Goal: Information Seeking & Learning: Learn about a topic

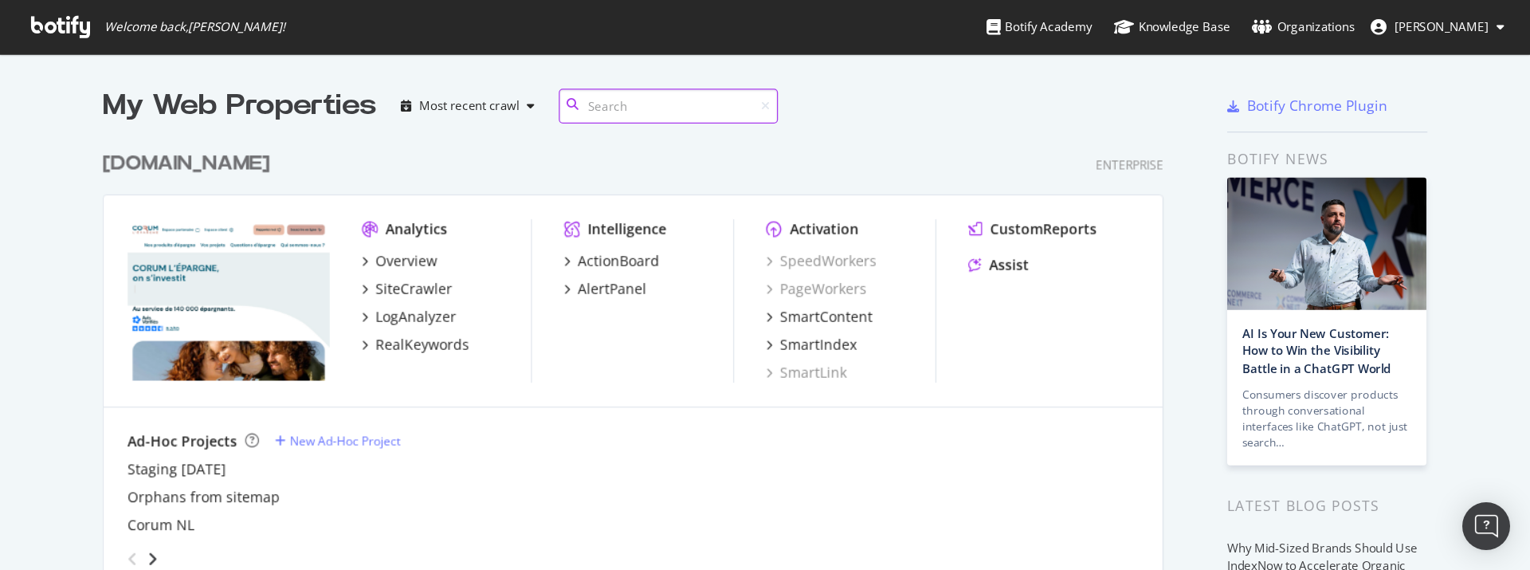
scroll to position [564, 1518]
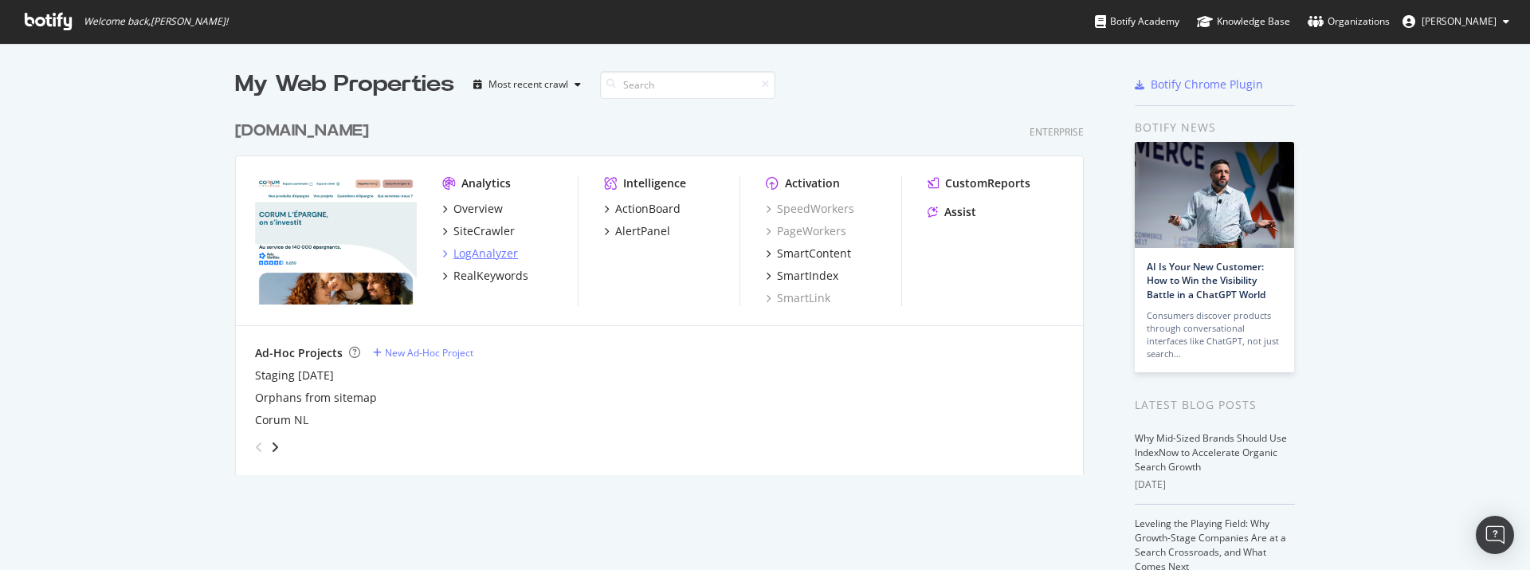
click at [484, 247] on div "LogAnalyzer" at bounding box center [485, 253] width 65 height 16
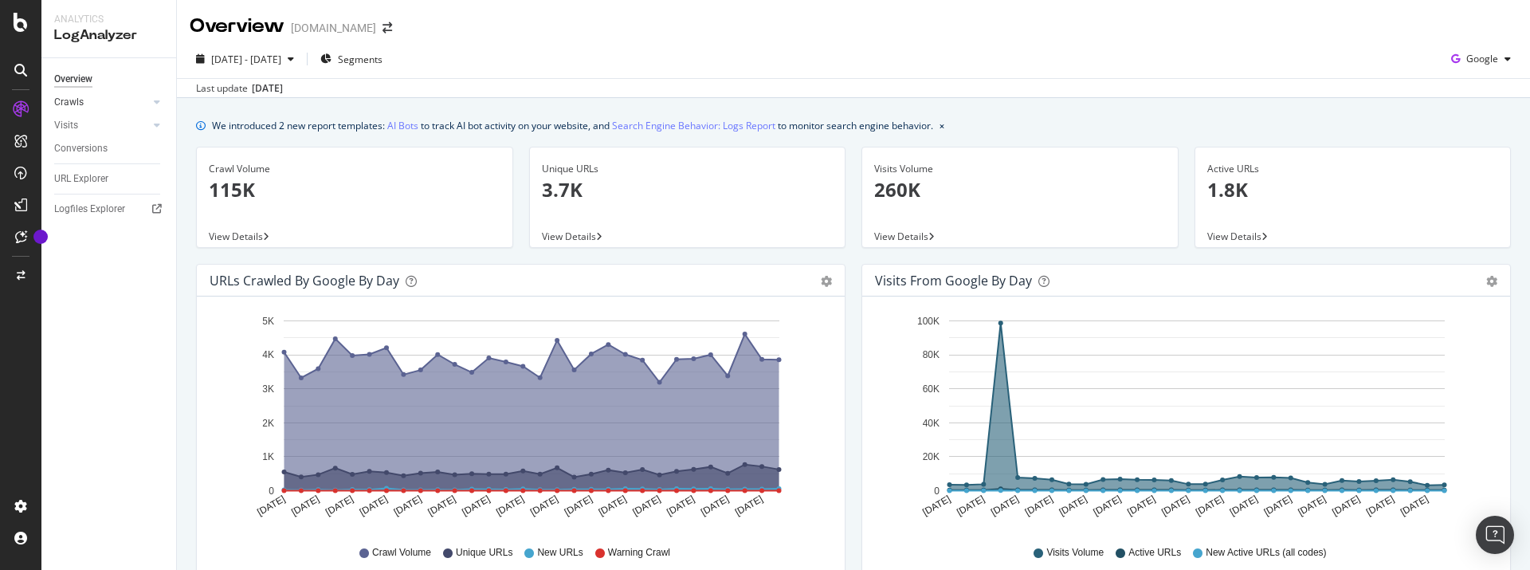
click at [115, 107] on link "Crawls" at bounding box center [101, 102] width 95 height 17
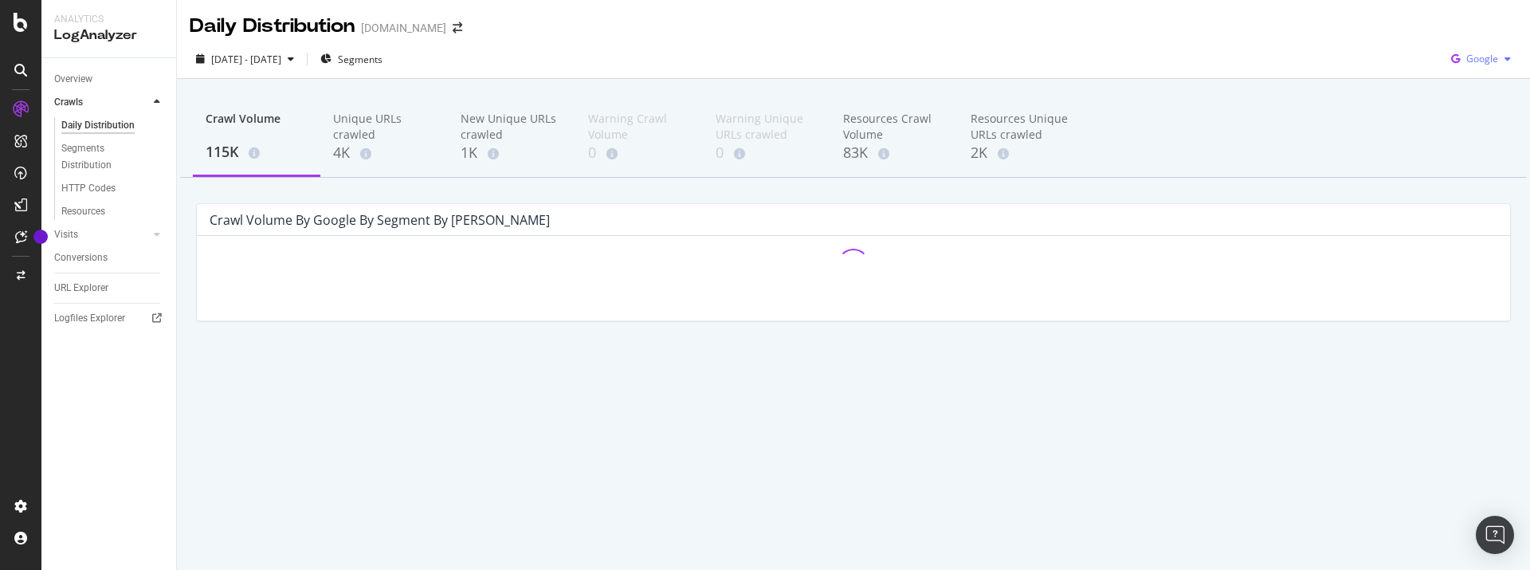
click at [1493, 65] on span "Google" at bounding box center [1482, 59] width 32 height 14
click at [1481, 151] on span "OpenAI" at bounding box center [1482, 150] width 59 height 14
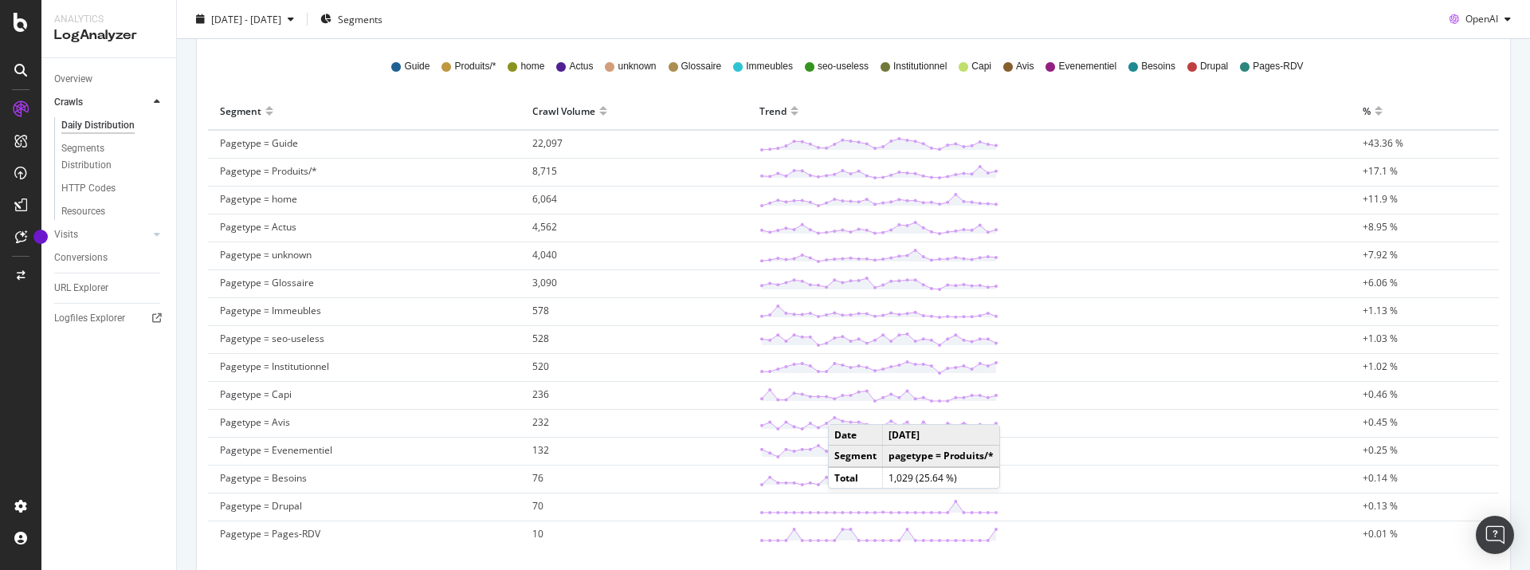
scroll to position [596, 0]
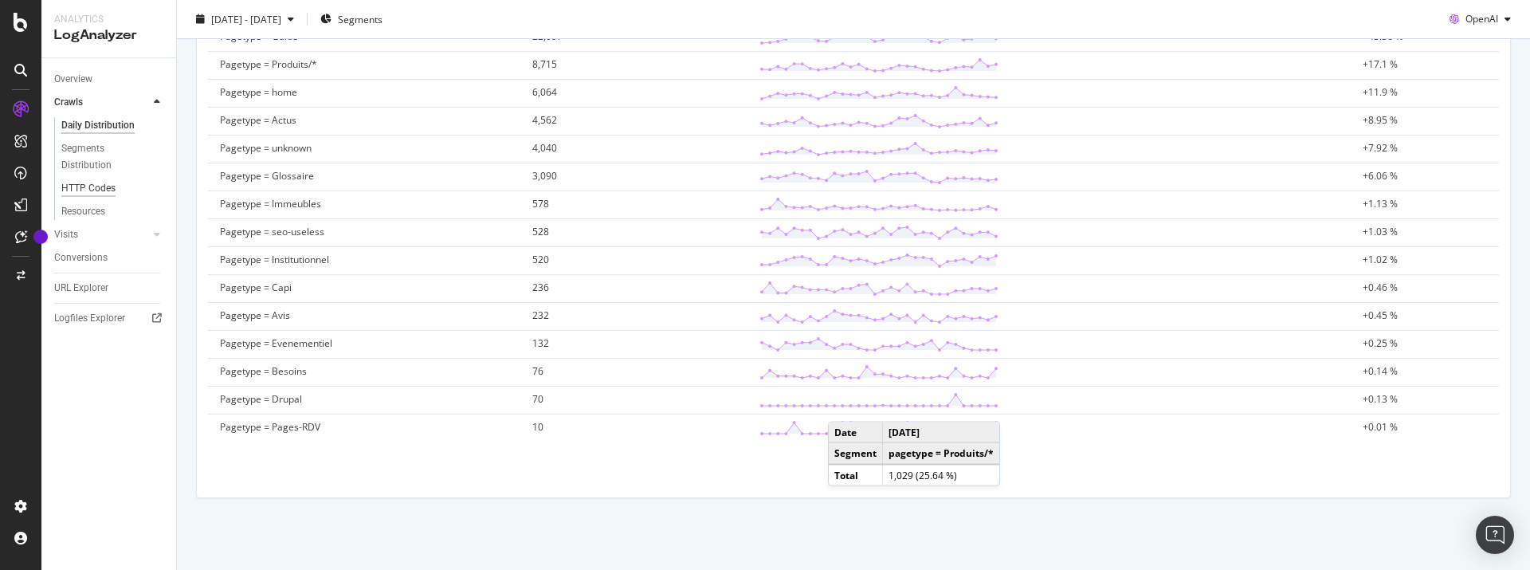
click at [89, 194] on div "HTTP Codes" at bounding box center [88, 188] width 54 height 17
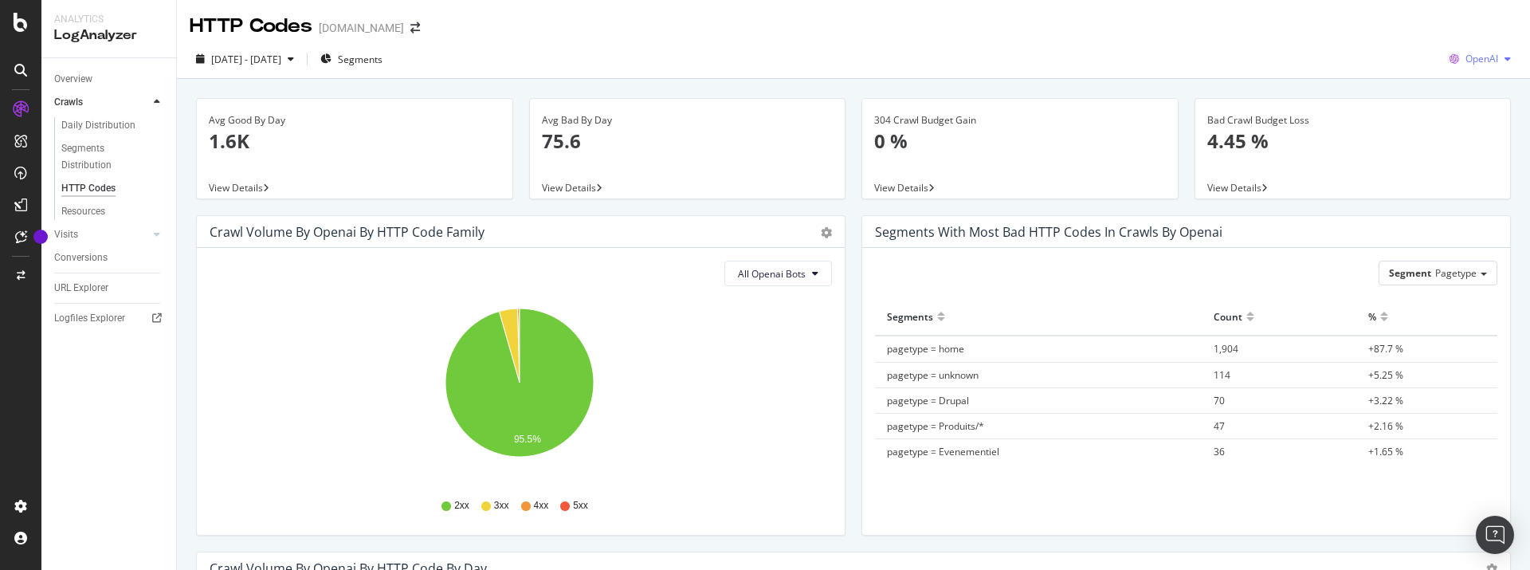
click at [1478, 61] on span "OpenAI" at bounding box center [1481, 59] width 33 height 14
click at [1468, 115] on span "Bing" at bounding box center [1482, 120] width 59 height 14
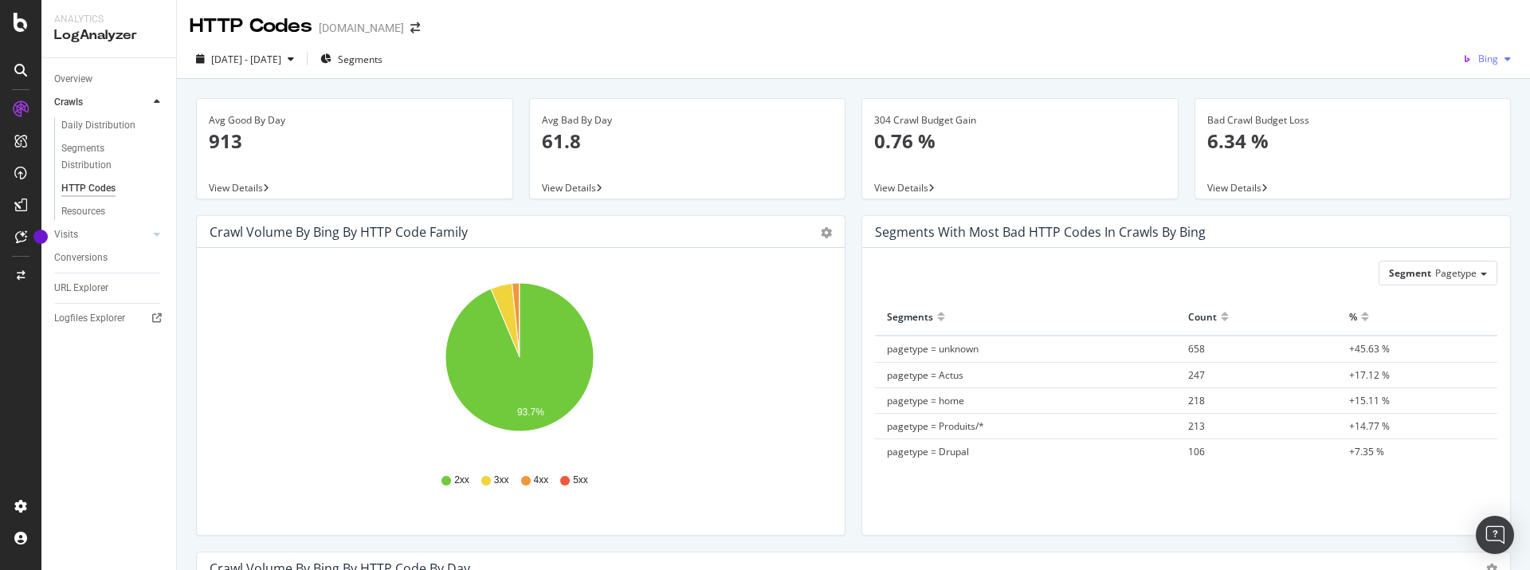
click at [1480, 58] on span "Bing" at bounding box center [1488, 59] width 20 height 14
click at [1474, 81] on div "Google" at bounding box center [1469, 91] width 110 height 23
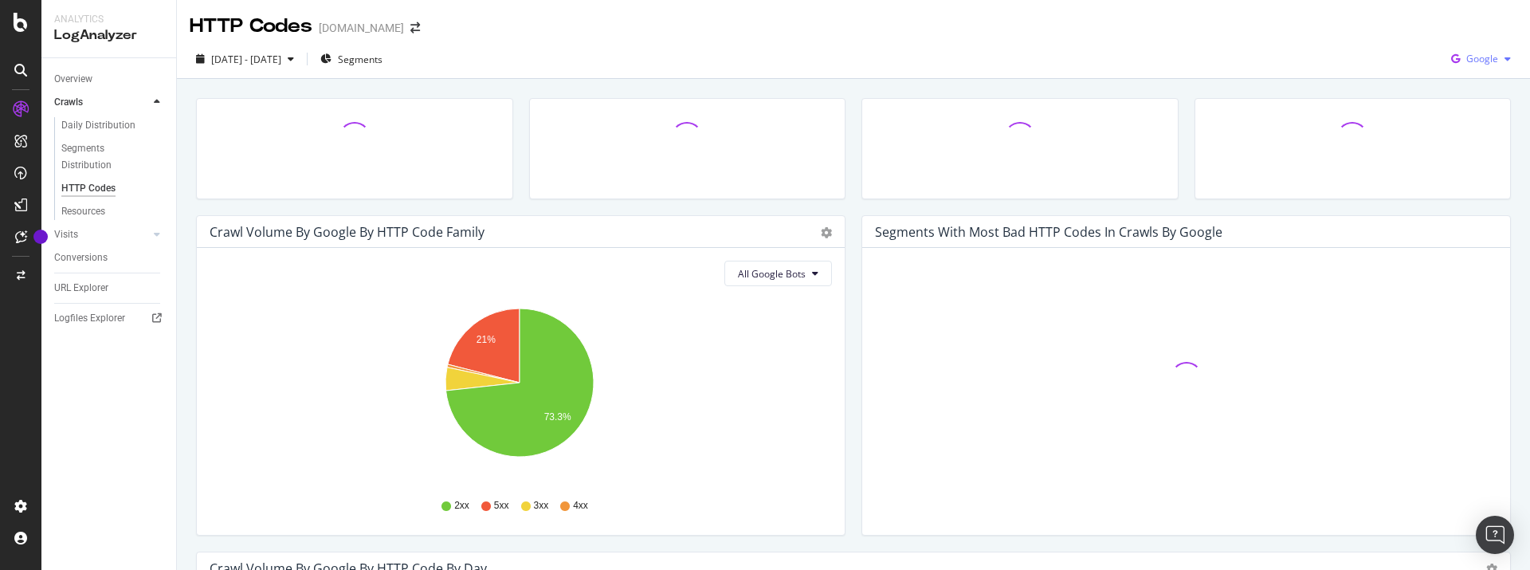
click at [1486, 59] on span "Google" at bounding box center [1482, 59] width 32 height 14
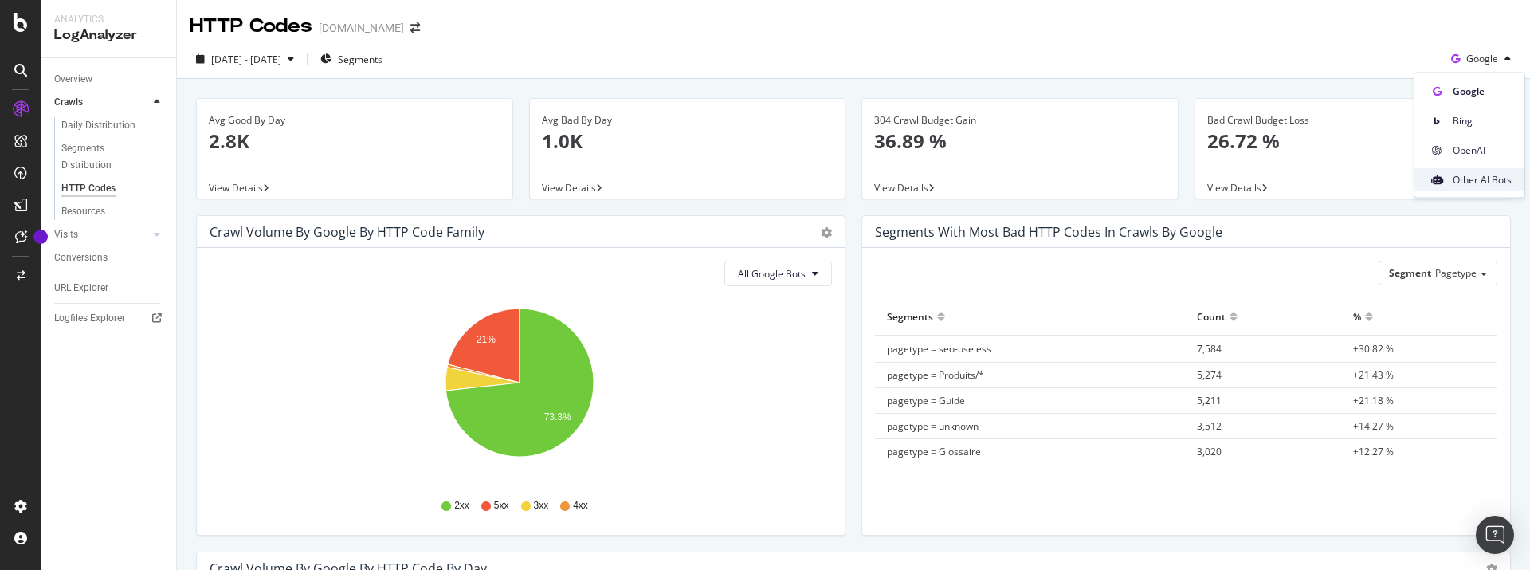
click at [1482, 175] on span "Other AI Bots" at bounding box center [1482, 179] width 59 height 14
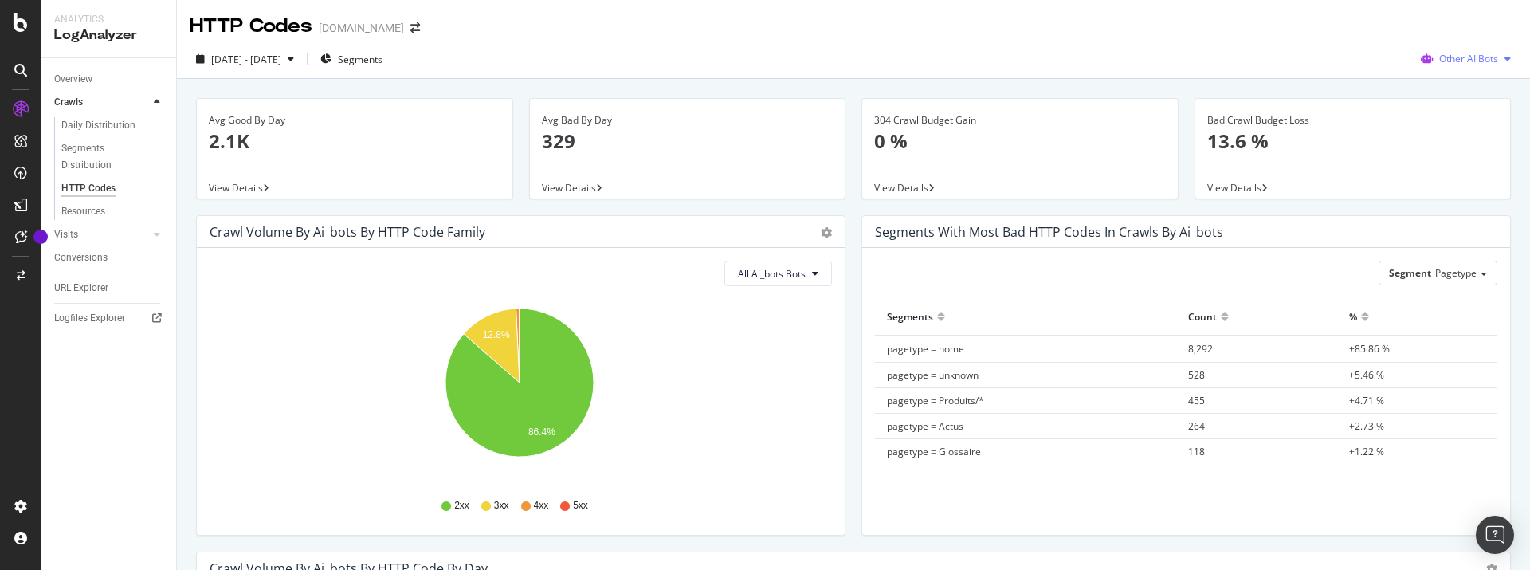
click at [1473, 60] on span "Other AI Bots" at bounding box center [1468, 59] width 59 height 14
click at [1468, 149] on span "OpenAI" at bounding box center [1478, 150] width 62 height 14
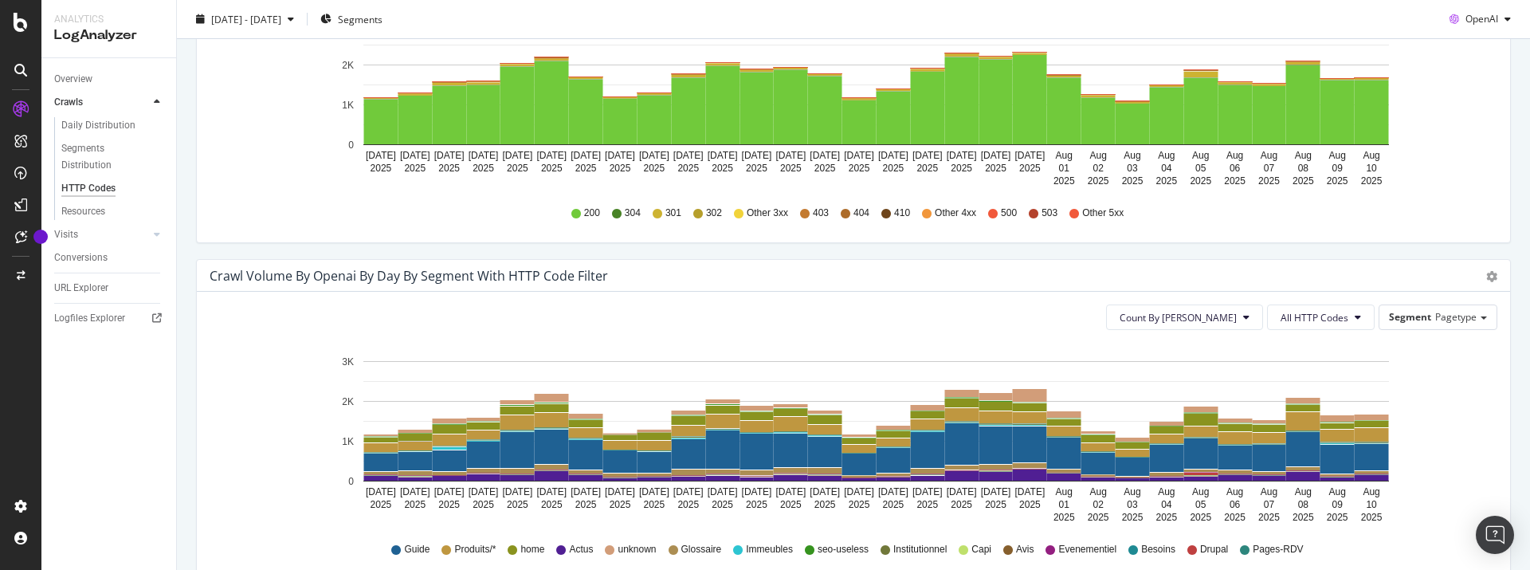
scroll to position [653, 0]
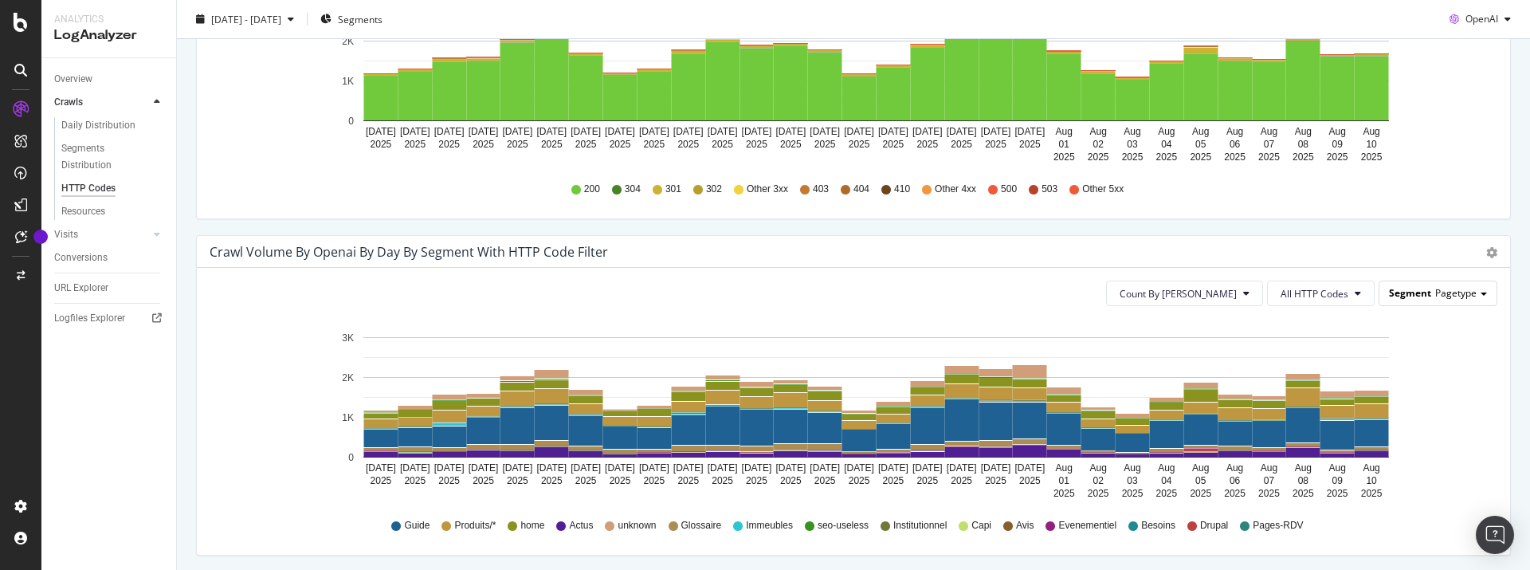
click at [1438, 296] on span "Pagetype" at bounding box center [1455, 293] width 41 height 14
click at [1438, 297] on span "Pagetype" at bounding box center [1455, 293] width 41 height 14
click at [1357, 296] on button "All HTTP Codes" at bounding box center [1321, 294] width 108 height 26
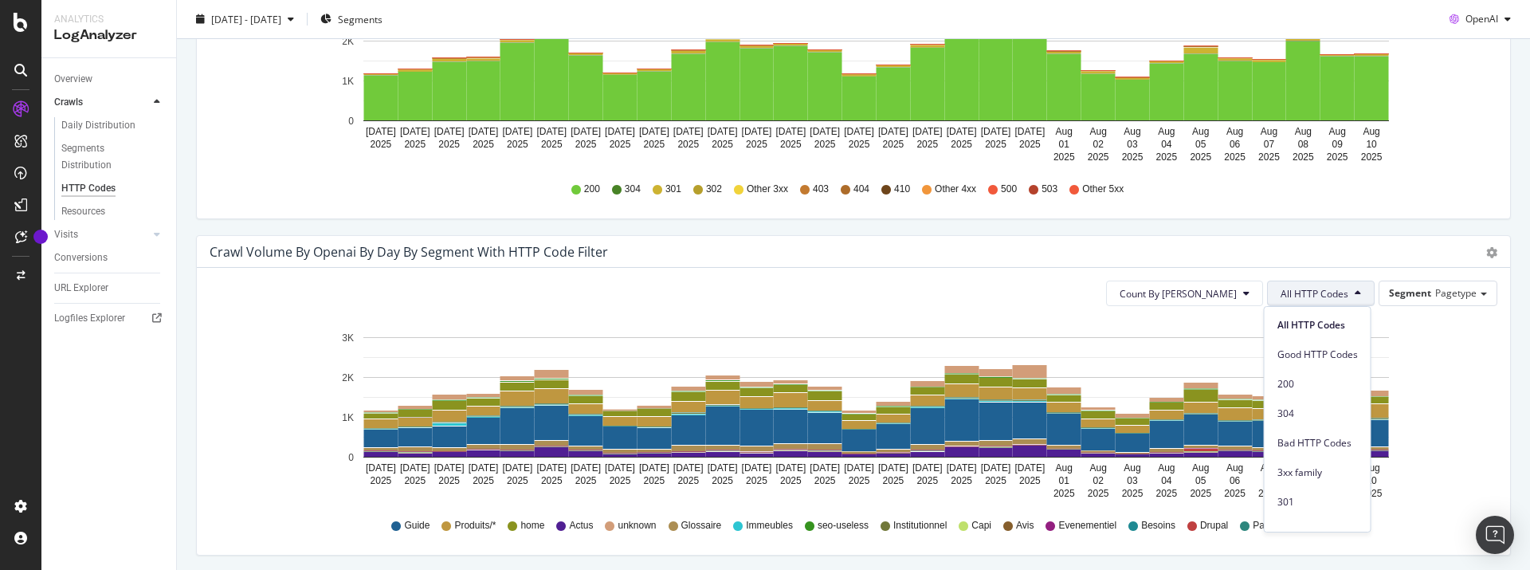
click at [1356, 296] on icon at bounding box center [1358, 293] width 6 height 10
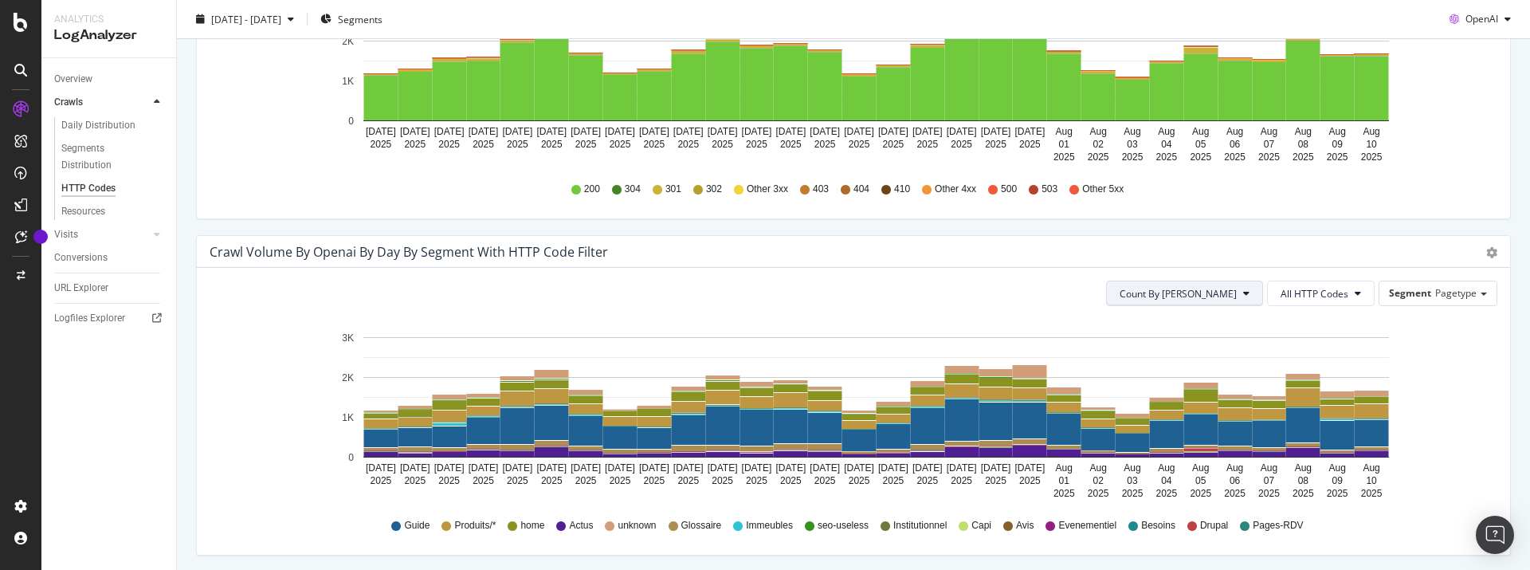
click at [1254, 294] on button "Count By [PERSON_NAME]" at bounding box center [1184, 294] width 157 height 26
click at [1238, 346] on div "Cumulated (all codes)" at bounding box center [1234, 354] width 146 height 23
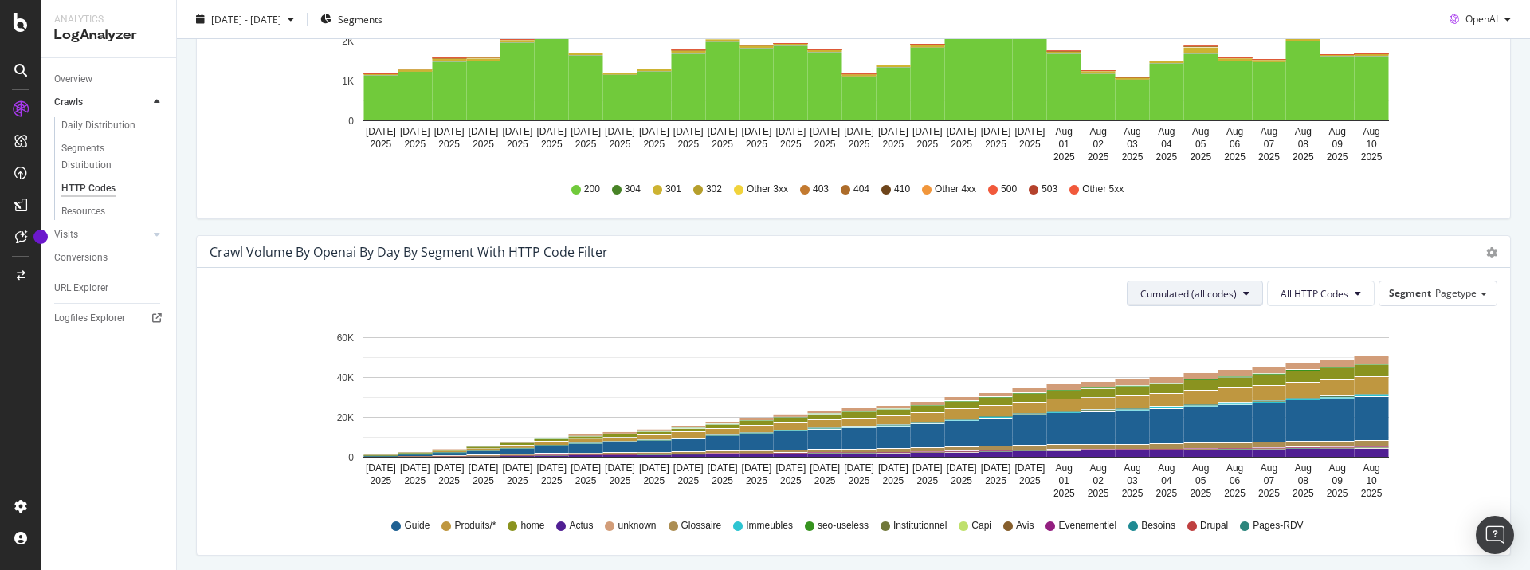
click at [1237, 300] on button "Cumulated (all codes)" at bounding box center [1195, 294] width 136 height 26
click at [1223, 312] on div "Count By [PERSON_NAME]" at bounding box center [1196, 321] width 143 height 29
click at [1221, 318] on div "Count By Day All HTTP Codes Segment Pagetype Hold CTRL while clicking to filter…" at bounding box center [853, 411] width 1313 height 287
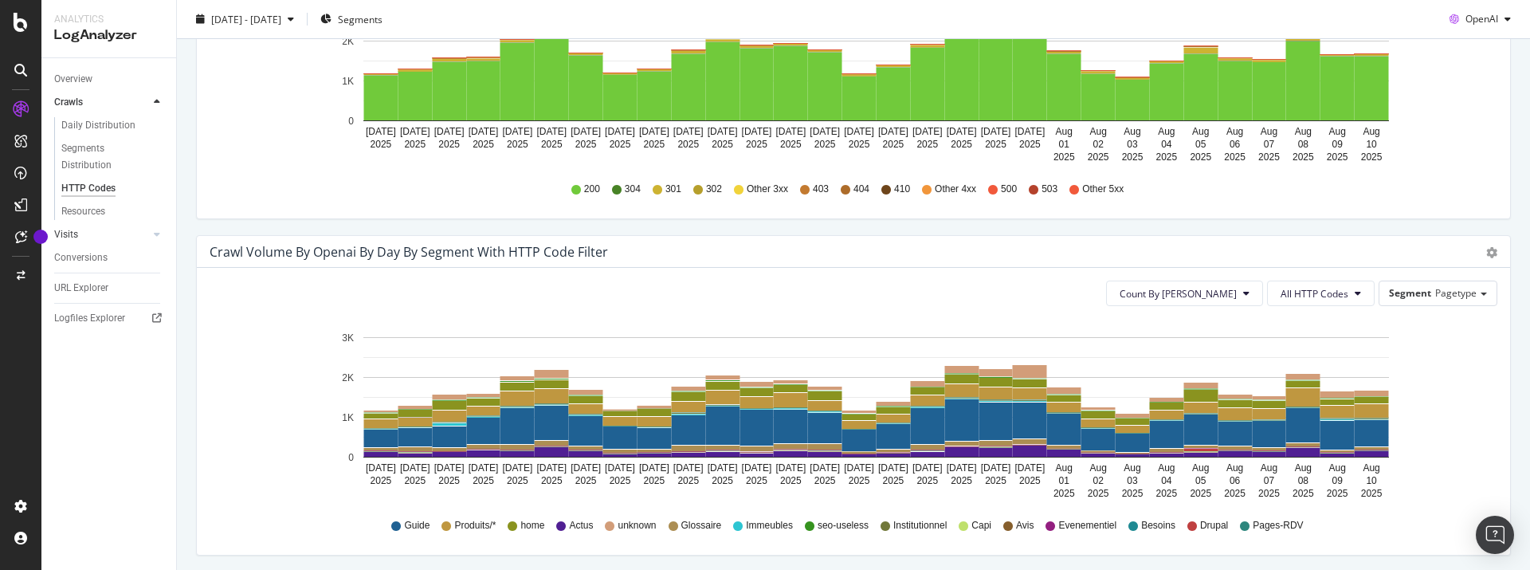
click at [93, 239] on link "Visits" at bounding box center [101, 234] width 95 height 17
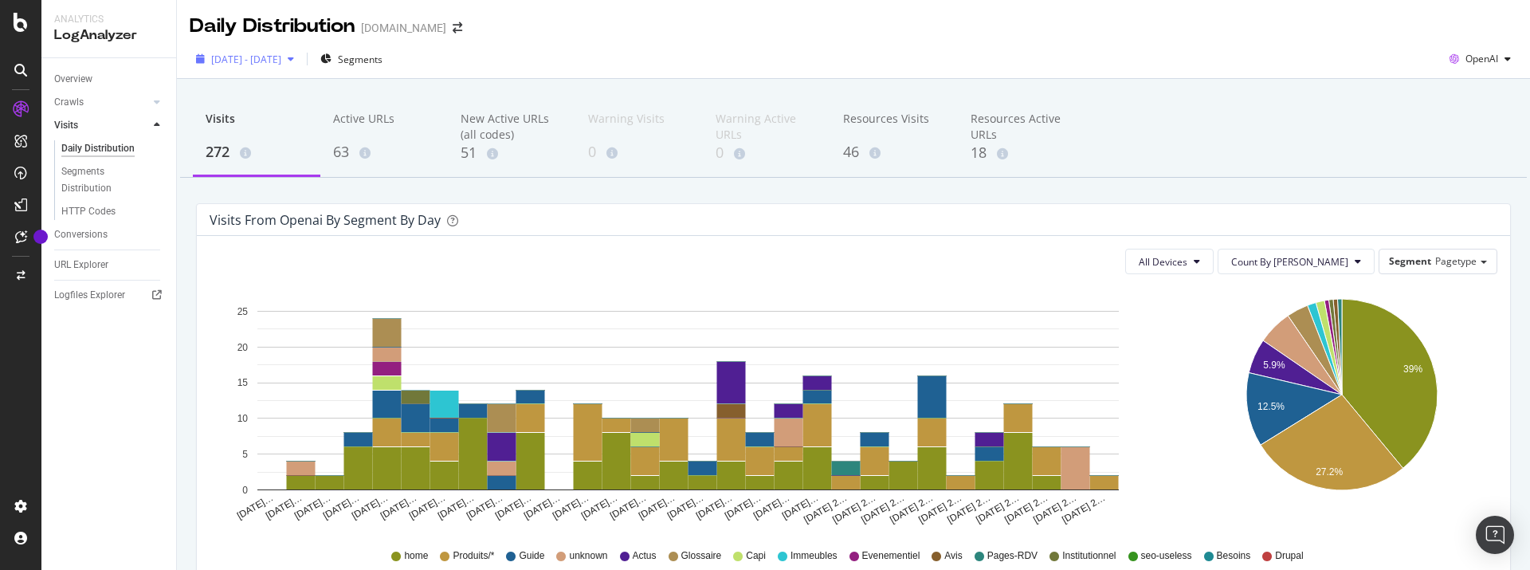
click at [300, 70] on div "[DATE] - [DATE]" at bounding box center [245, 59] width 111 height 24
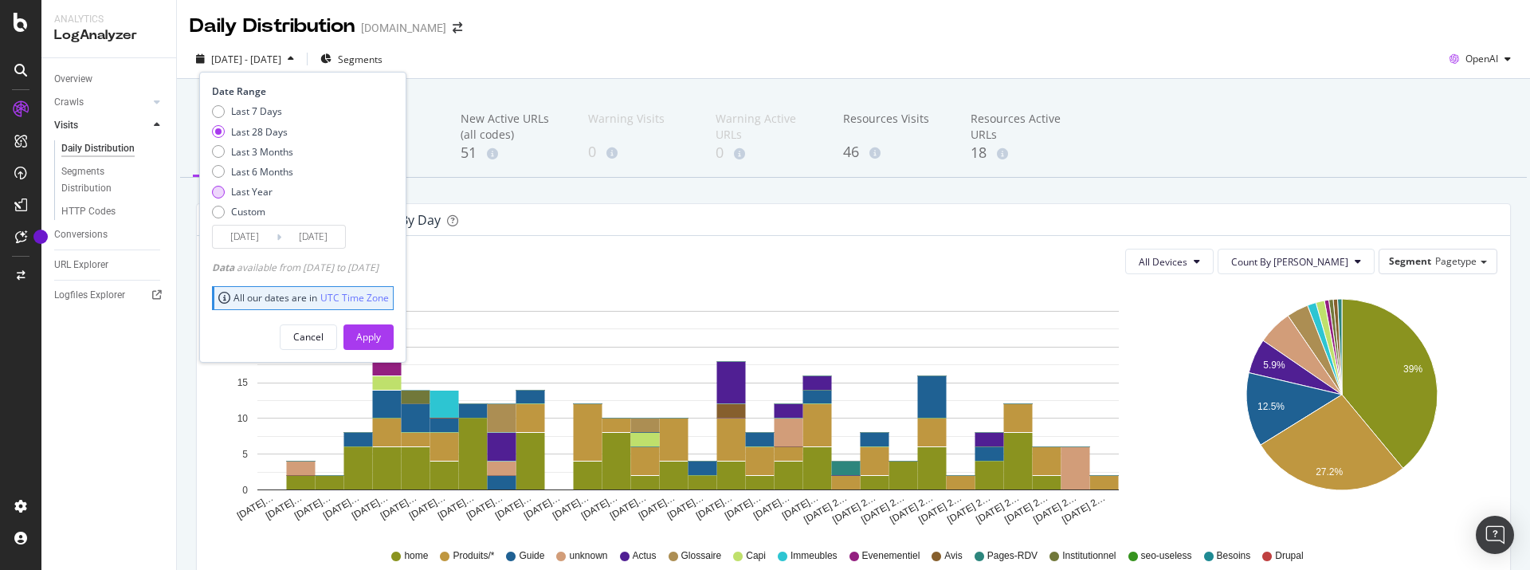
click at [261, 194] on div "Last Year" at bounding box center [251, 192] width 41 height 14
type input "[DATE]"
click at [381, 332] on div "Apply" at bounding box center [368, 337] width 25 height 14
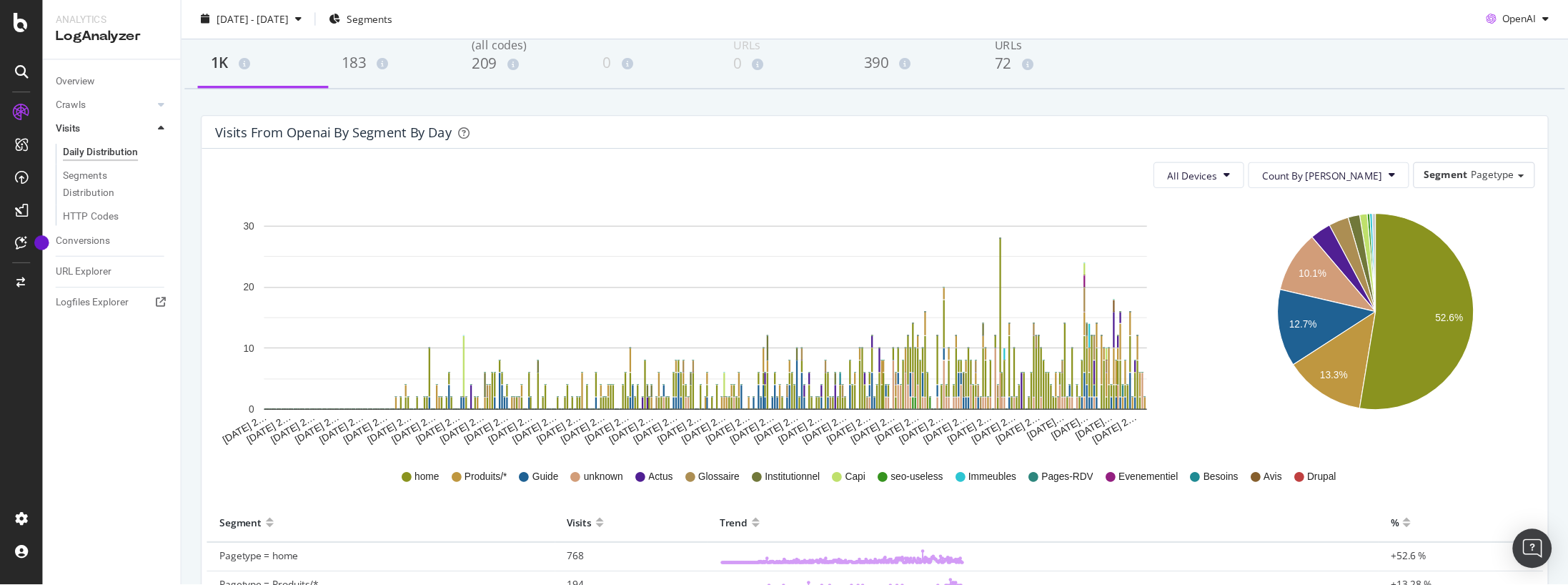
scroll to position [95, 0]
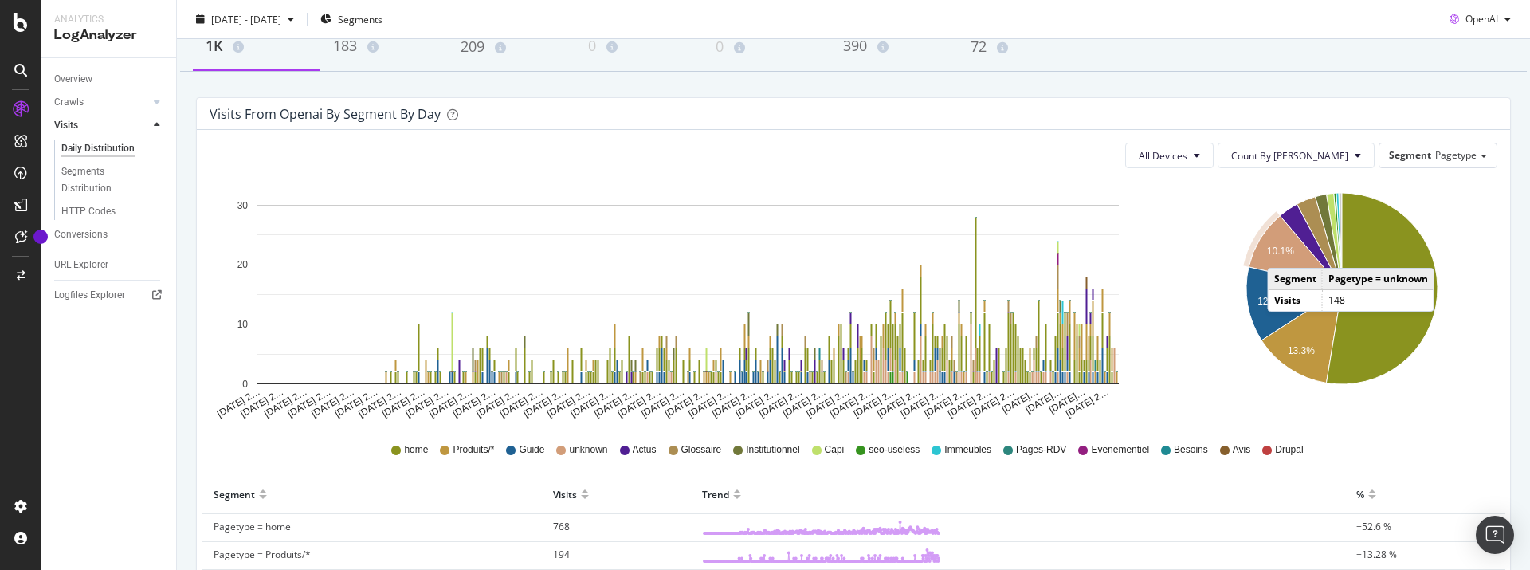
click at [1279, 252] on text "10.1%" at bounding box center [1280, 251] width 27 height 11
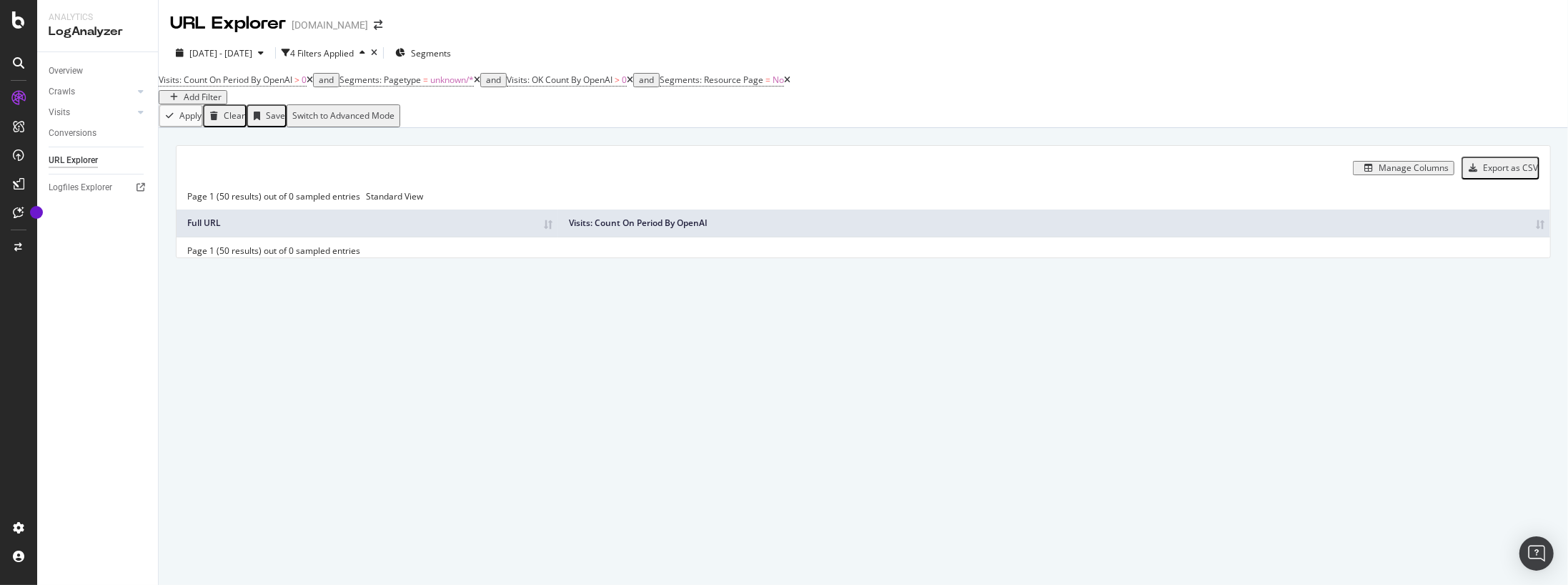
click at [557, 308] on div "Manage Columns Export as CSV Page 1 (50 results) out of 0 sampled entries Stand…" at bounding box center [863, 218] width 1409 height 179
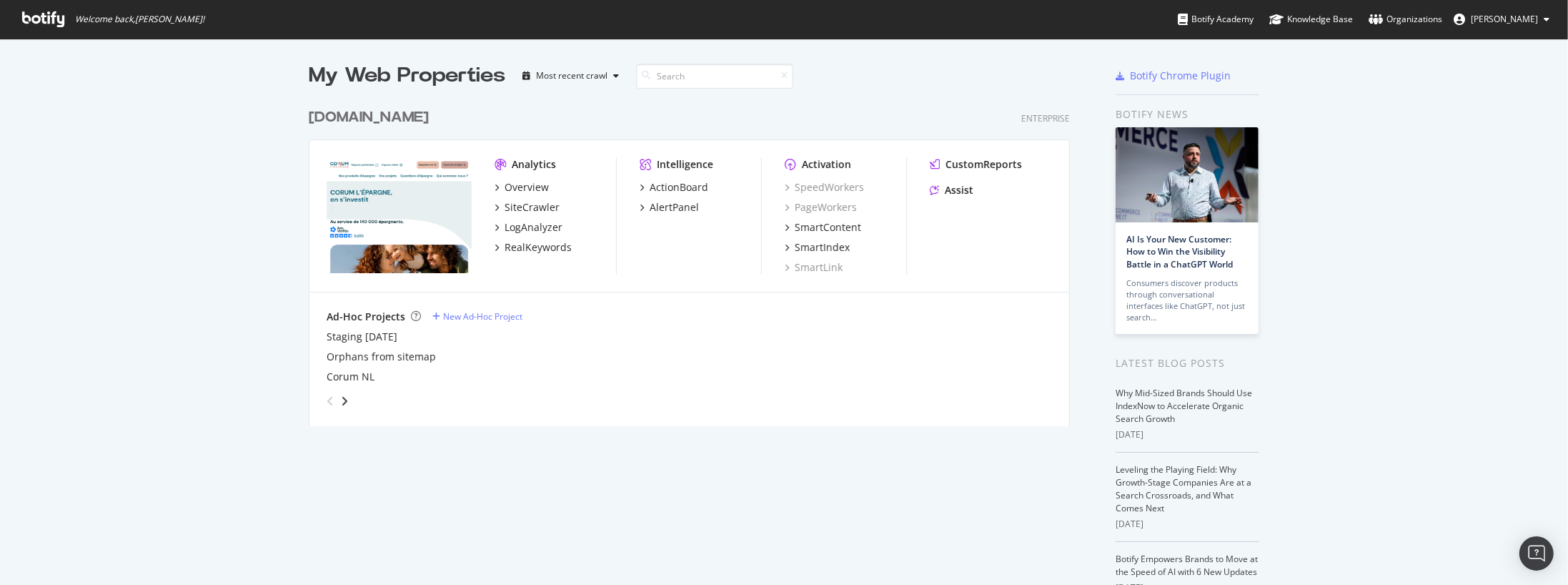
scroll to position [579, 1556]
click at [535, 211] on div "SiteCrawler" at bounding box center [532, 207] width 55 height 14
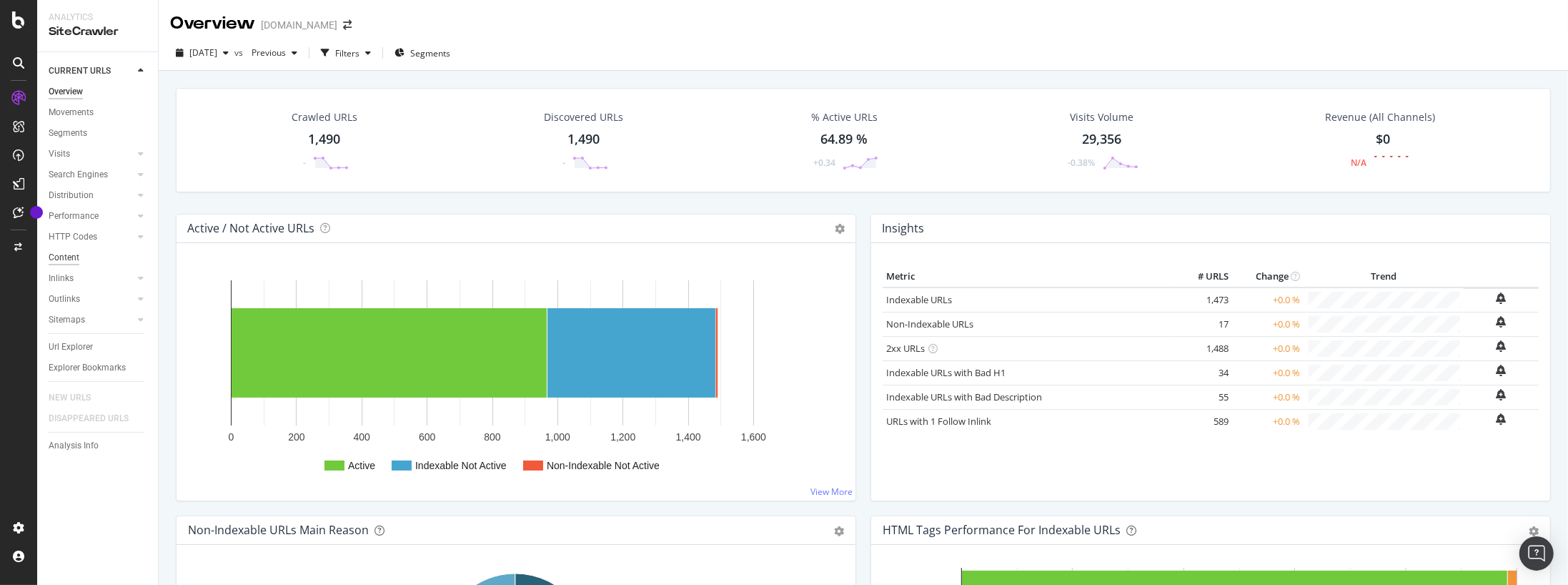
click at [70, 261] on div "Content" at bounding box center [64, 258] width 30 height 15
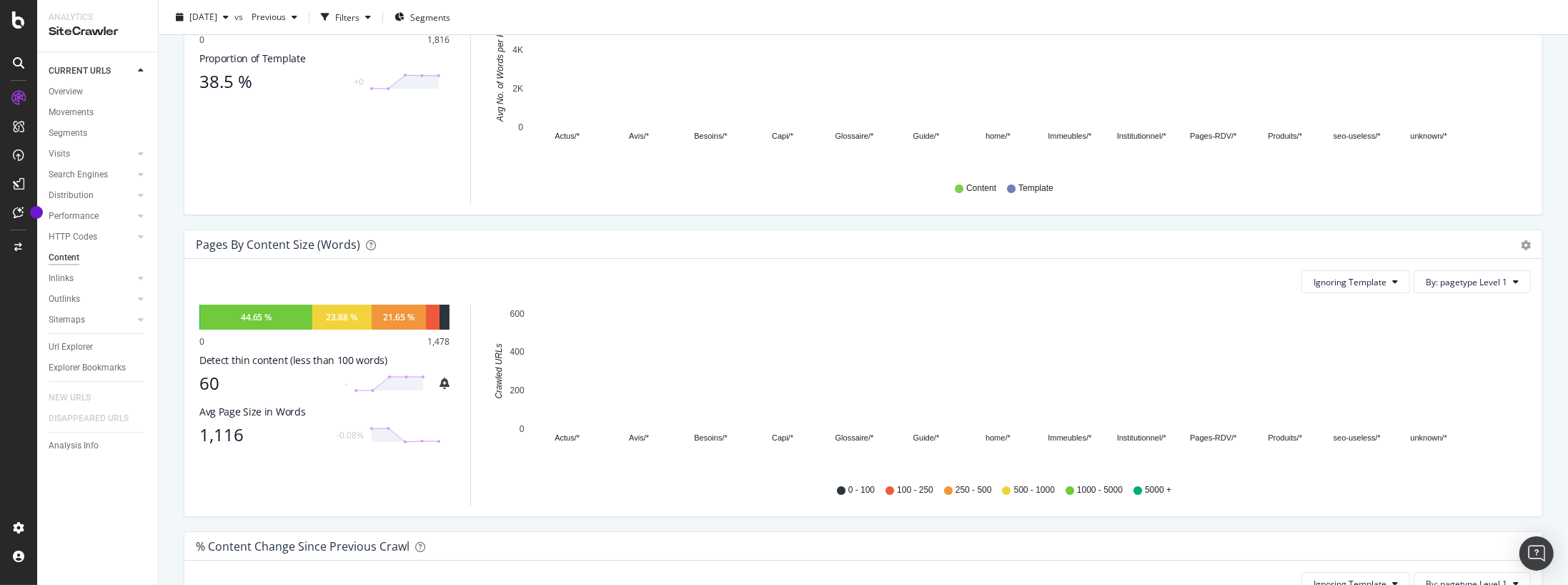
scroll to position [327, 0]
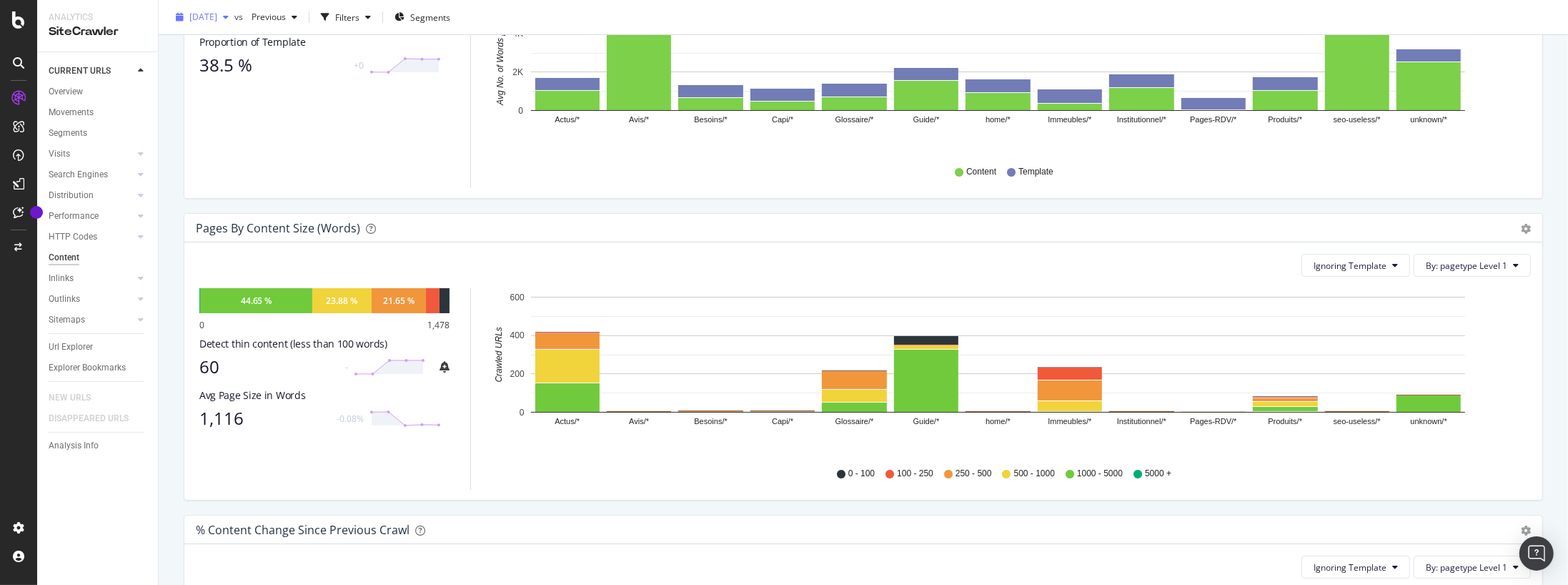
click at [234, 23] on div "2025 Aug. 12th" at bounding box center [203, 17] width 65 height 22
click at [248, 147] on div "2025 Aug. 3rd" at bounding box center [239, 148] width 95 height 13
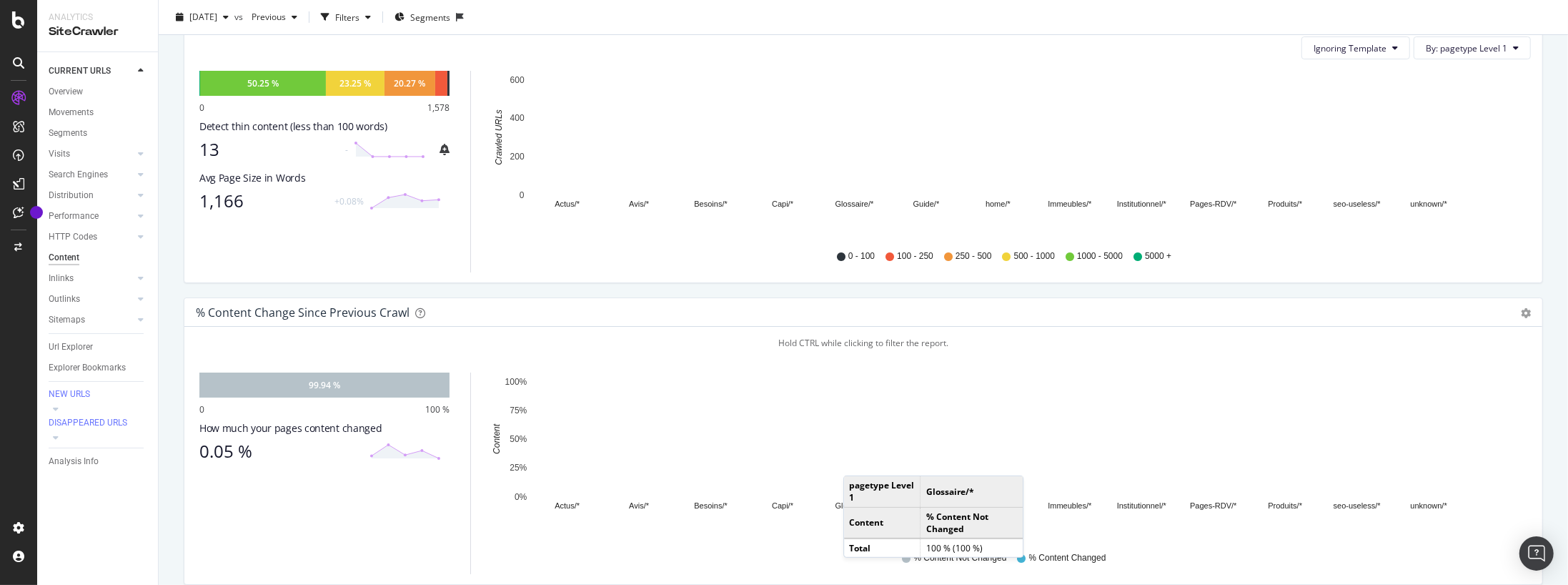
scroll to position [435, 0]
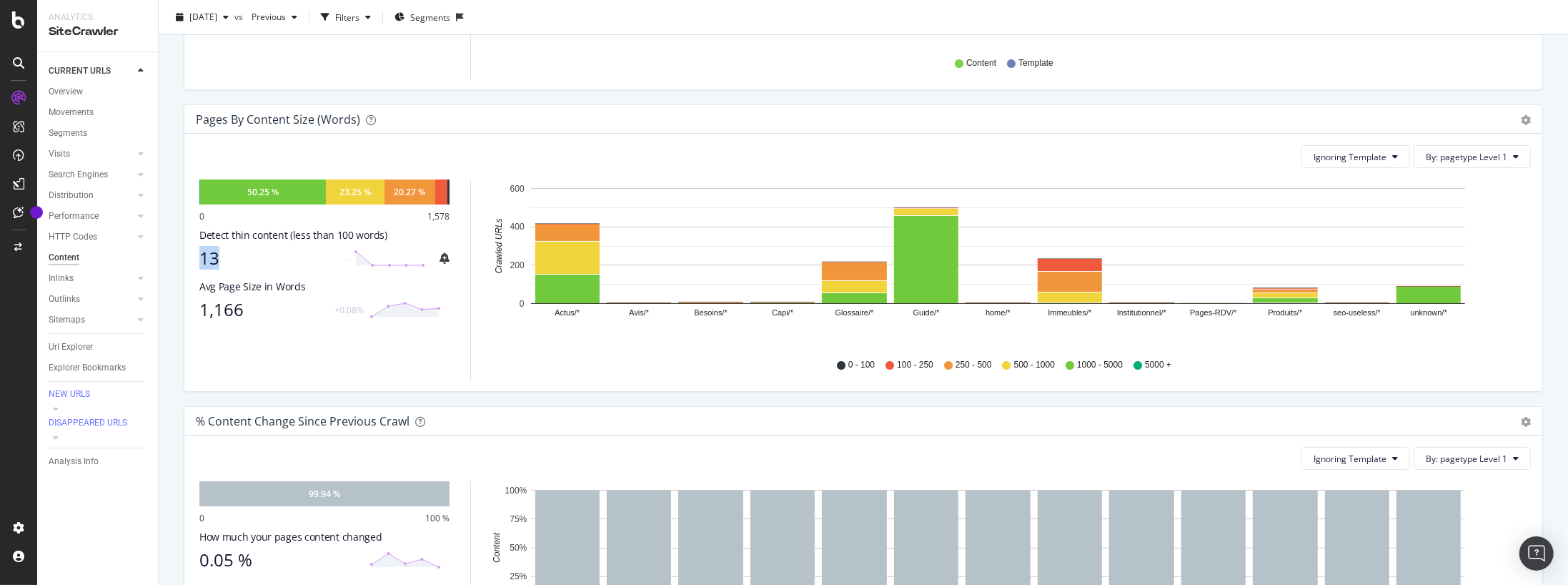
drag, startPoint x: 206, startPoint y: 248, endPoint x: 266, endPoint y: 258, distance: 60.8
click at [257, 261] on div "Ignoring Template By: pagetype Level 1 Hold CTRL while clicking to filter the r…" at bounding box center [864, 262] width 1358 height 258
click at [266, 258] on div "13" at bounding box center [267, 258] width 137 height 20
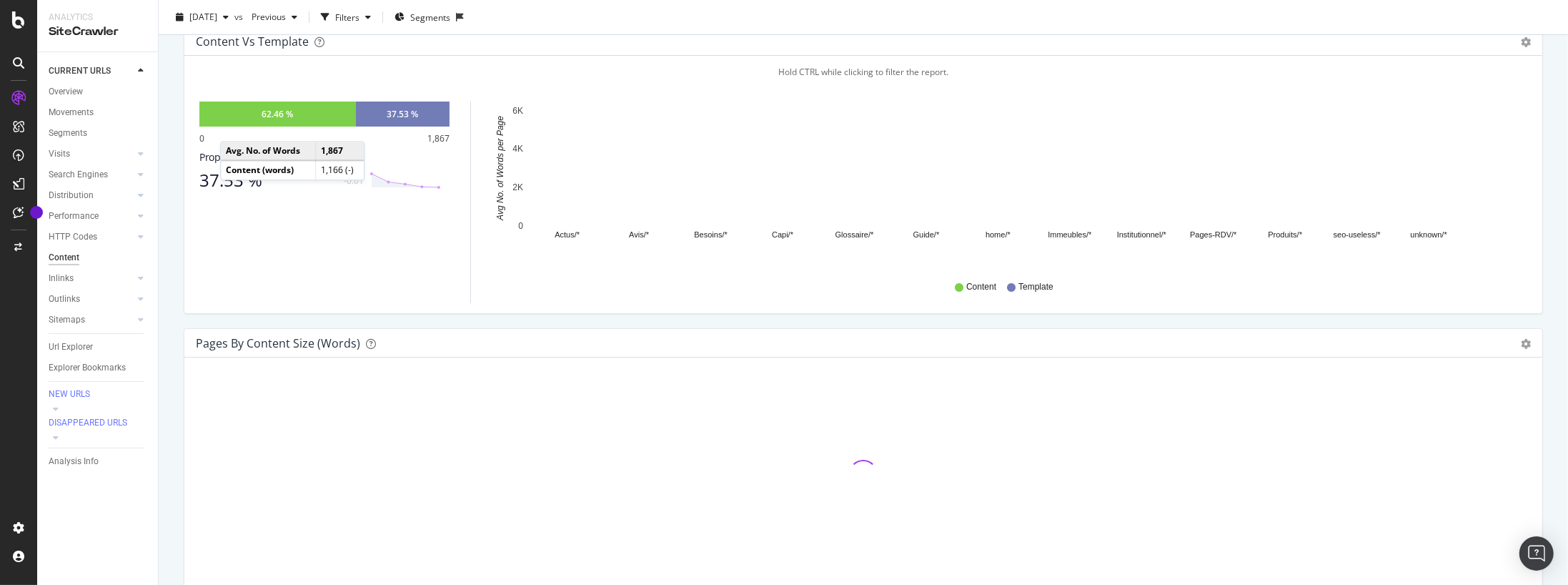
scroll to position [327, 0]
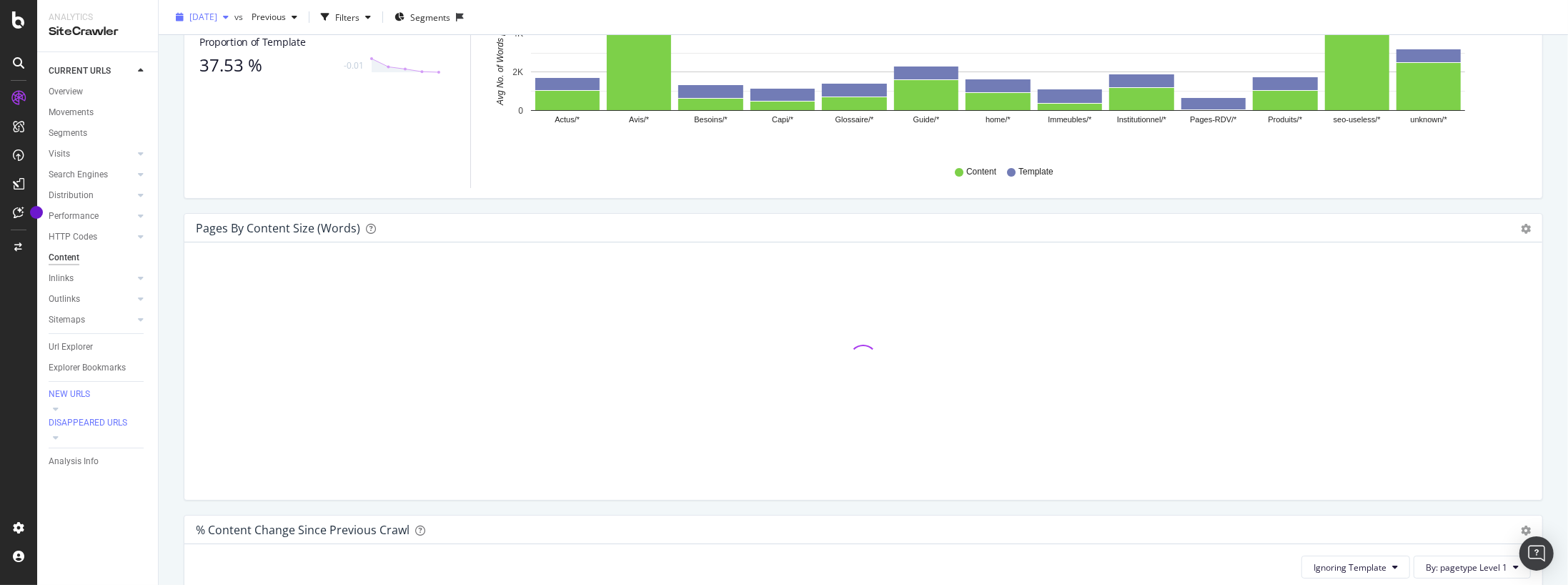
click at [217, 19] on span "2025 Aug. 3rd" at bounding box center [203, 17] width 28 height 13
click at [294, 118] on div "1.5K URLs" at bounding box center [314, 121] width 39 height 13
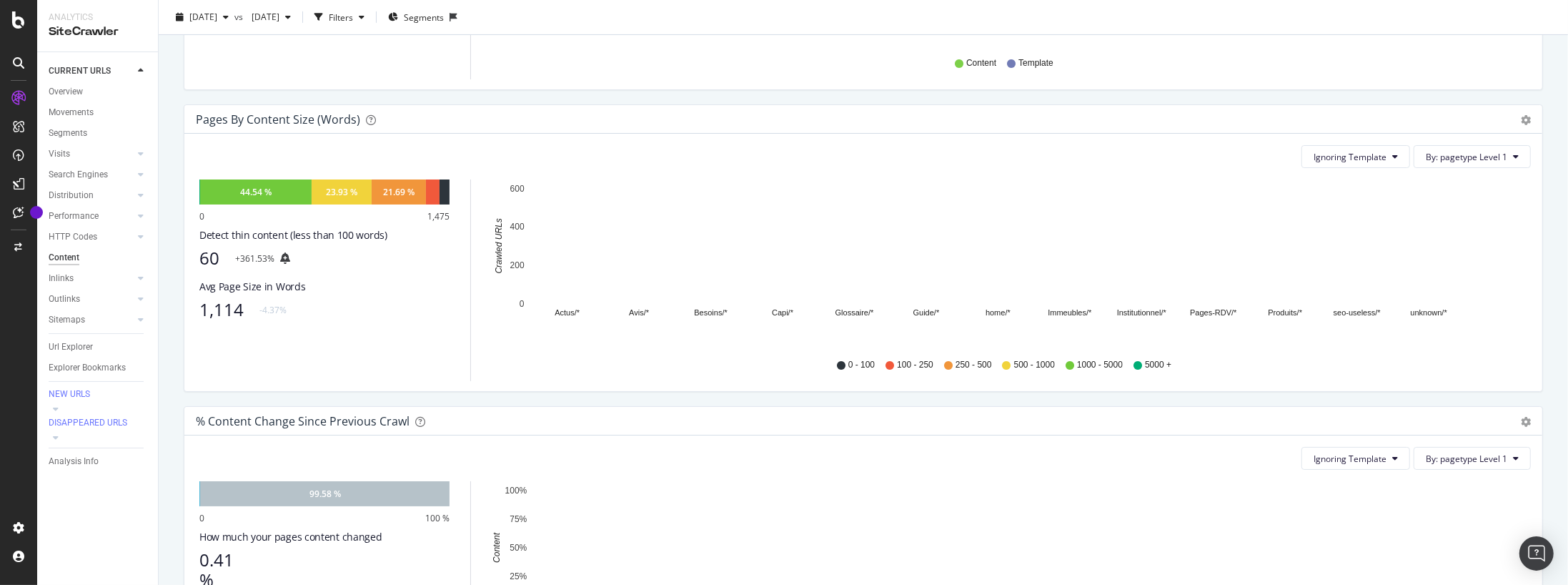
scroll to position [327, 0]
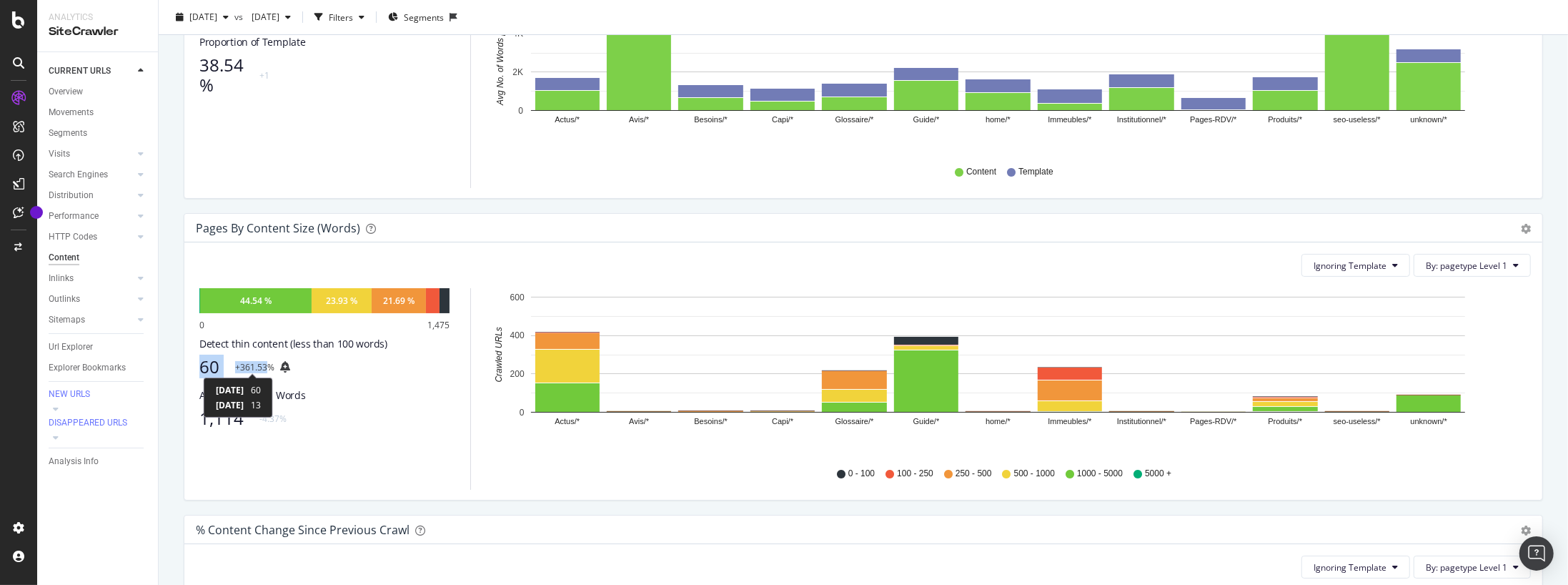
drag, startPoint x: 193, startPoint y: 367, endPoint x: 331, endPoint y: 375, distance: 138.2
click at [266, 368] on div "Ignoring Template By: pagetype Level 1 Hold CTRL while clicking to filter the r…" at bounding box center [864, 371] width 1358 height 258
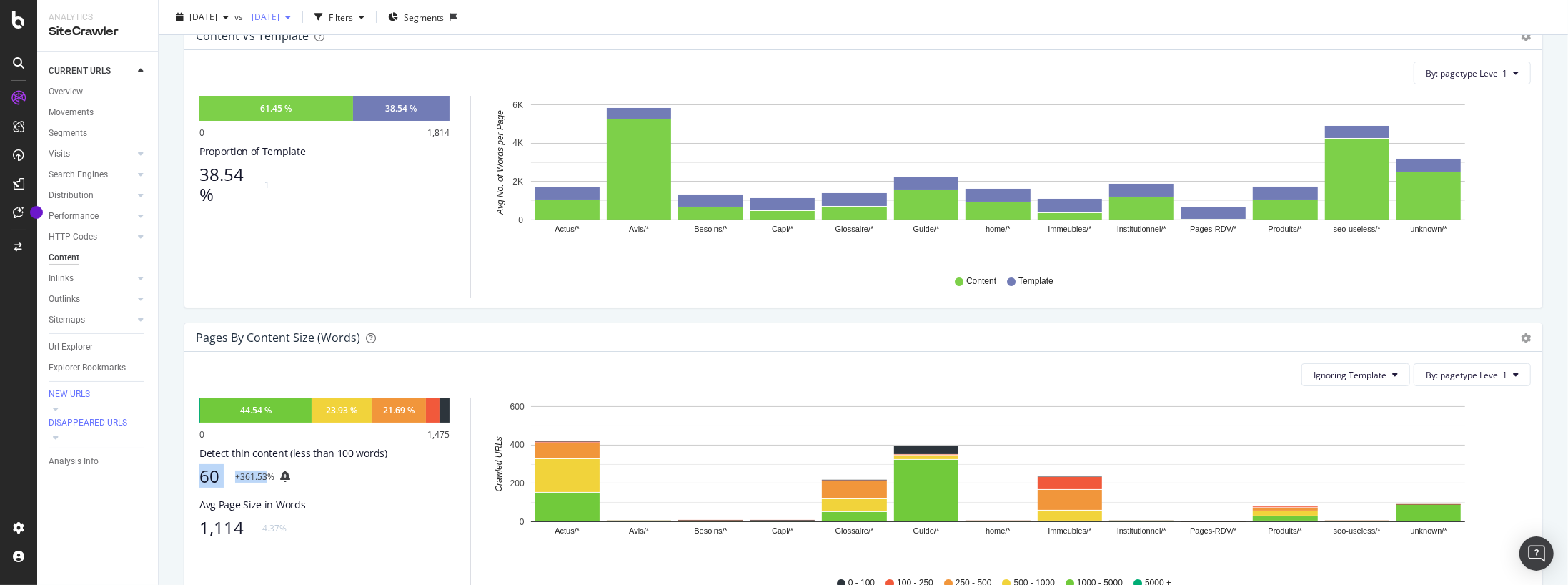
click at [280, 17] on span "2025 Jul. 31st" at bounding box center [262, 17] width 33 height 13
click at [456, 337] on div "Pages by Content Size (Words)" at bounding box center [848, 337] width 1304 height 14
click at [280, 16] on span "2025 Jul. 31st" at bounding box center [262, 17] width 33 height 13
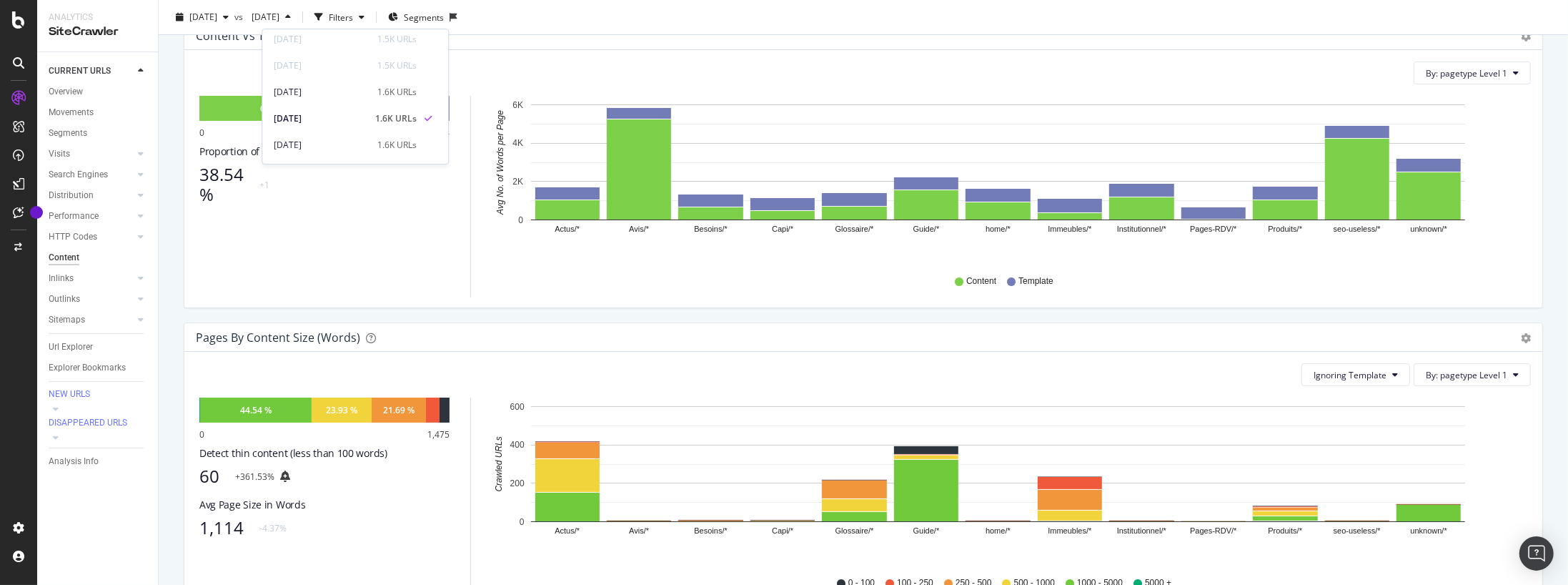
scroll to position [40, 0]
click at [280, 13] on span "2025 Jul. 31st" at bounding box center [262, 17] width 33 height 13
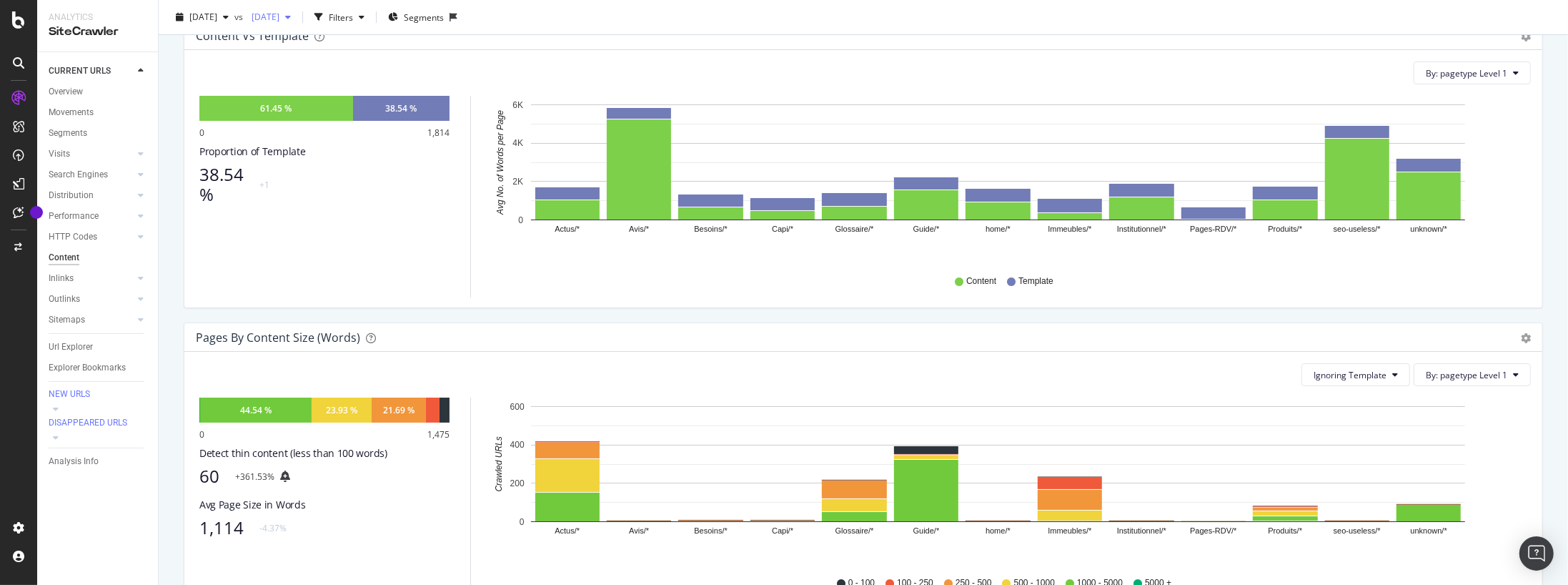
click at [280, 13] on span "2025 Jul. 31st" at bounding box center [262, 17] width 33 height 13
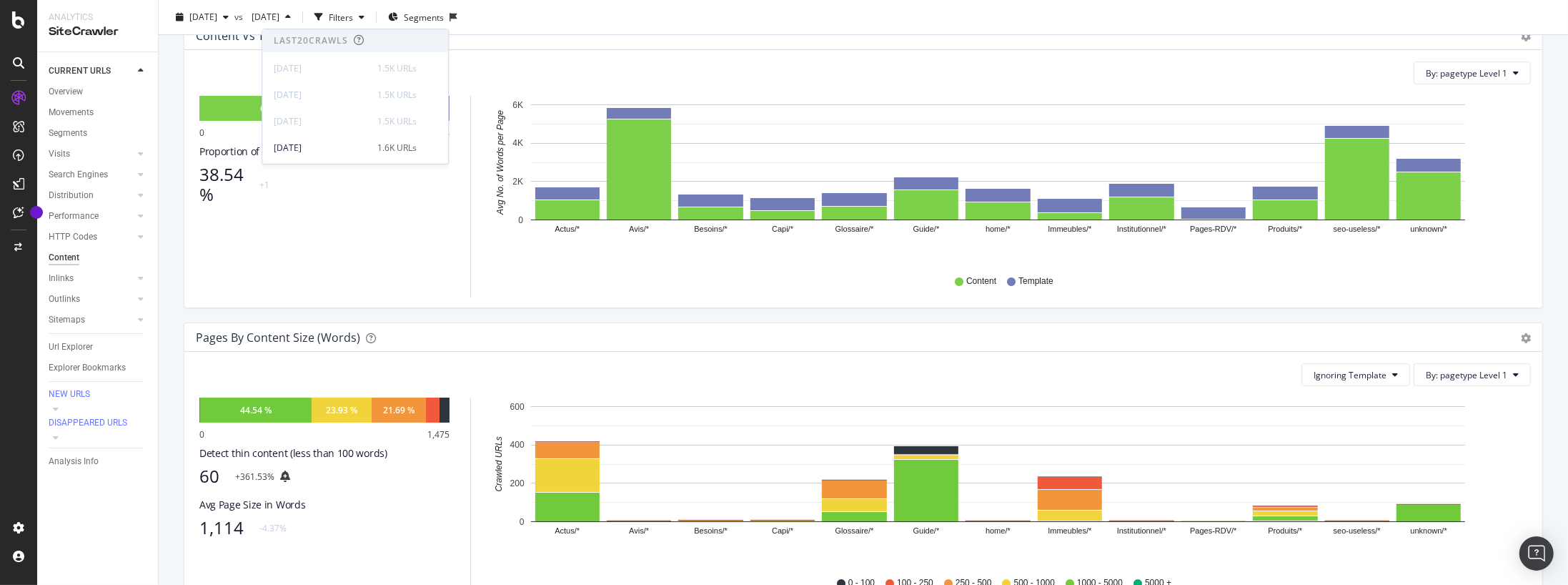
scroll to position [109, 0]
click at [378, 40] on div "1.6K URLs" at bounding box center [397, 39] width 39 height 13
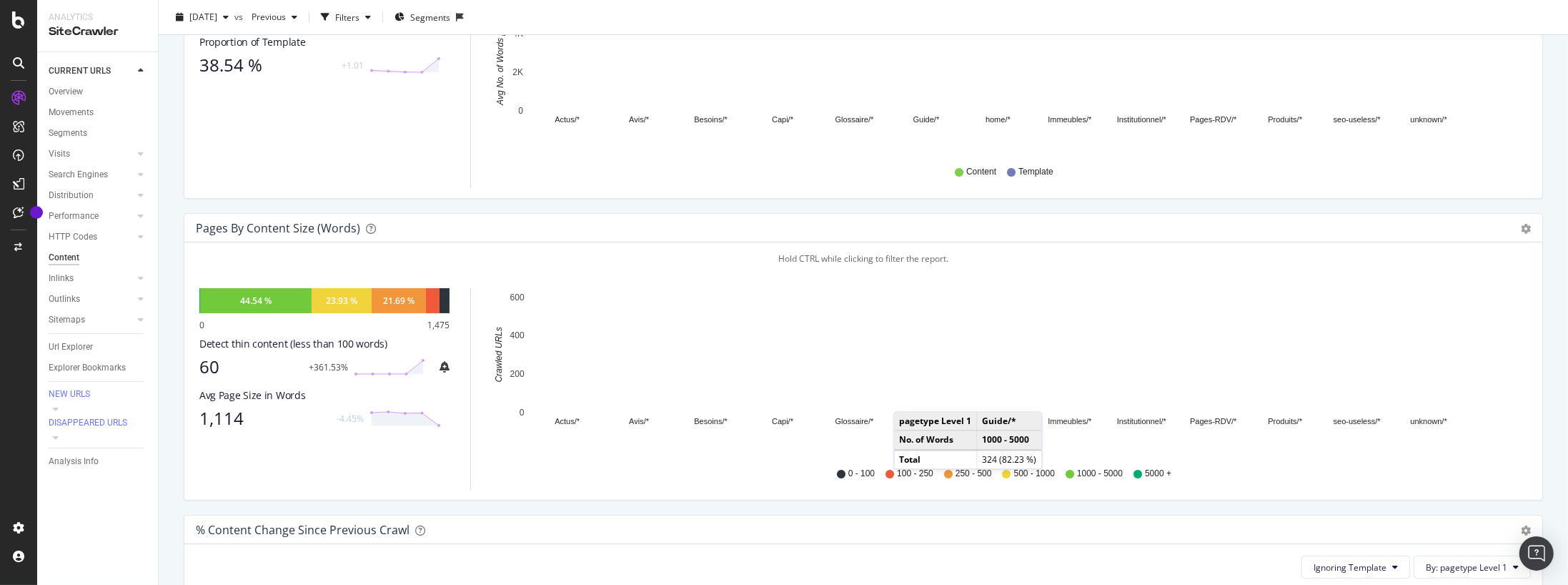
scroll to position [435, 0]
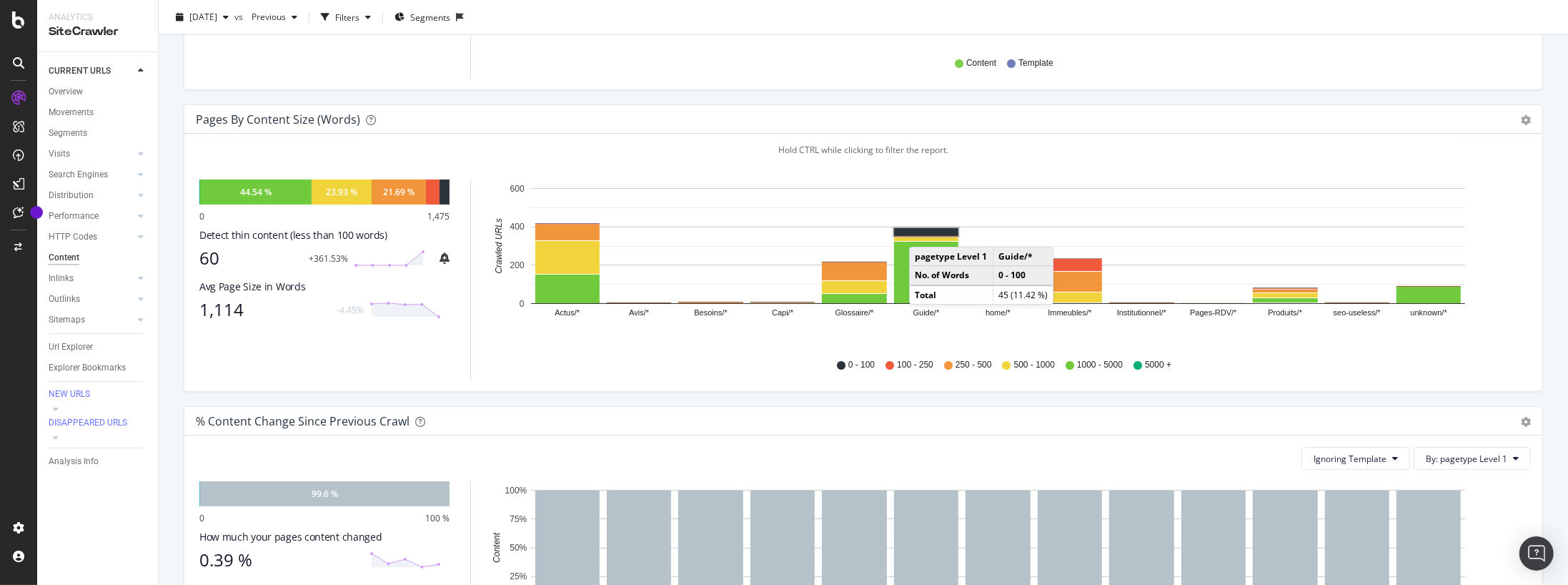
click at [924, 231] on rect "A chart." at bounding box center [927, 231] width 65 height 8
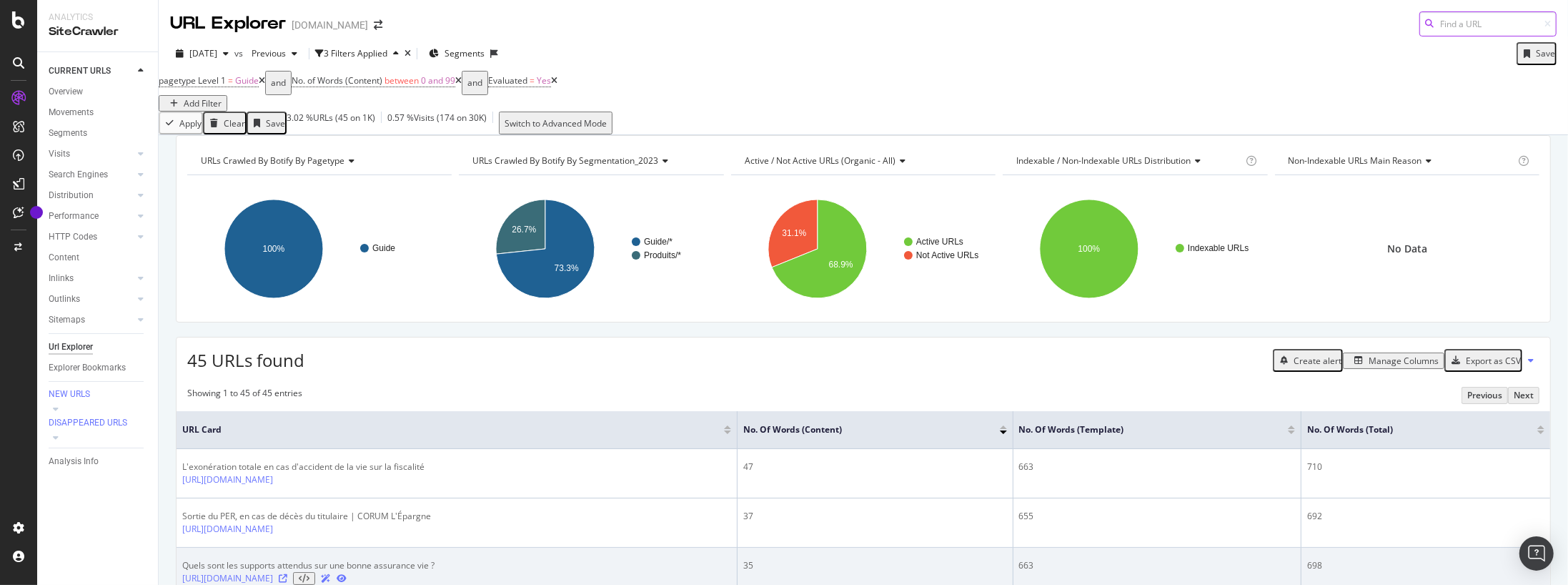
scroll to position [109, 0]
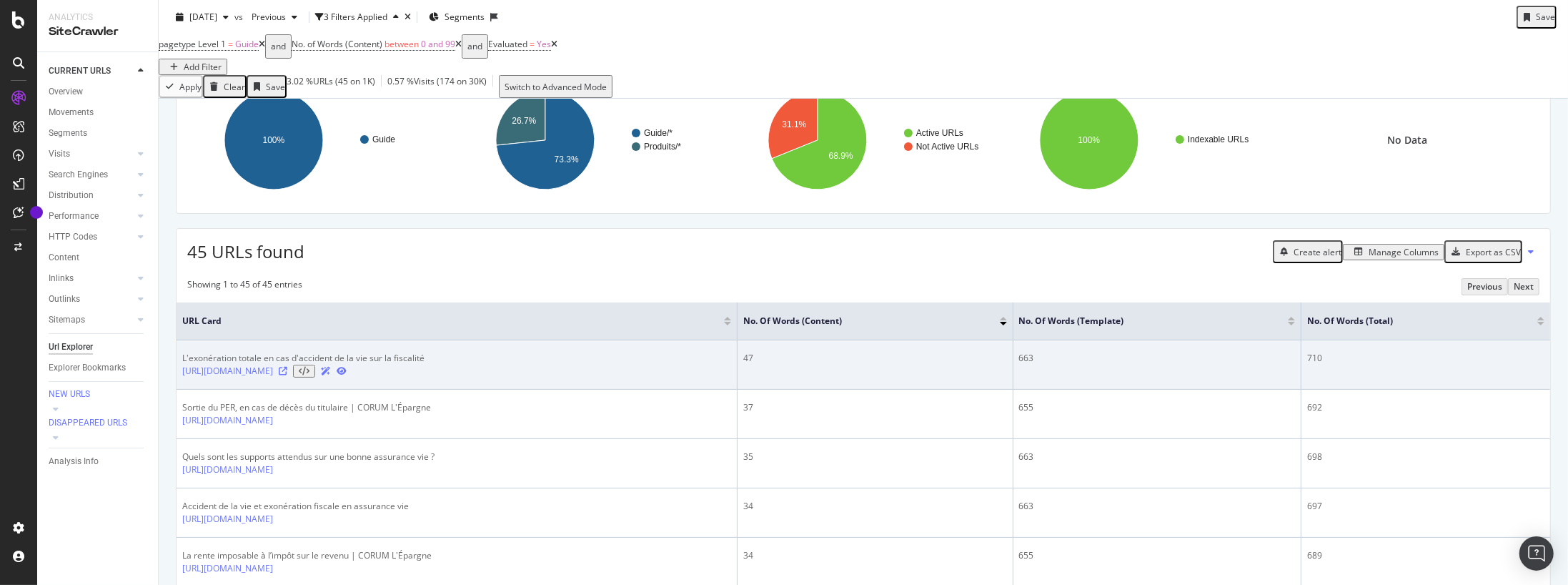
click at [287, 375] on icon at bounding box center [283, 371] width 9 height 9
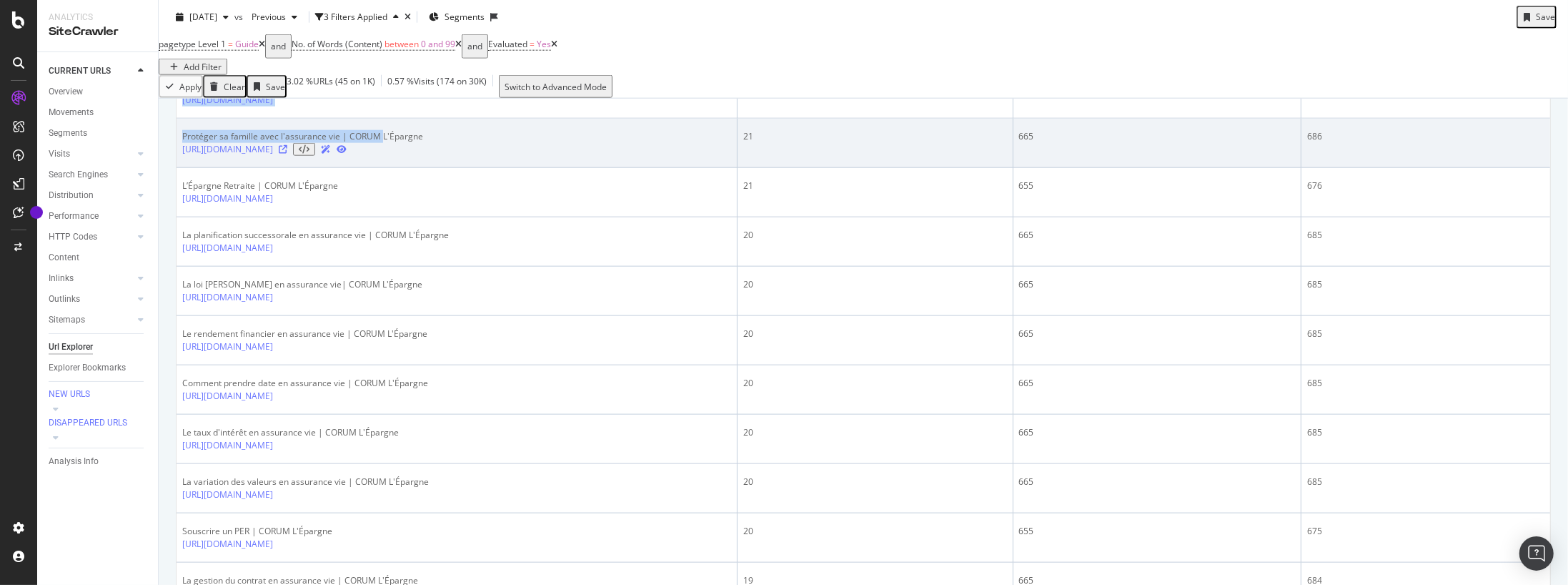
scroll to position [1743, 0]
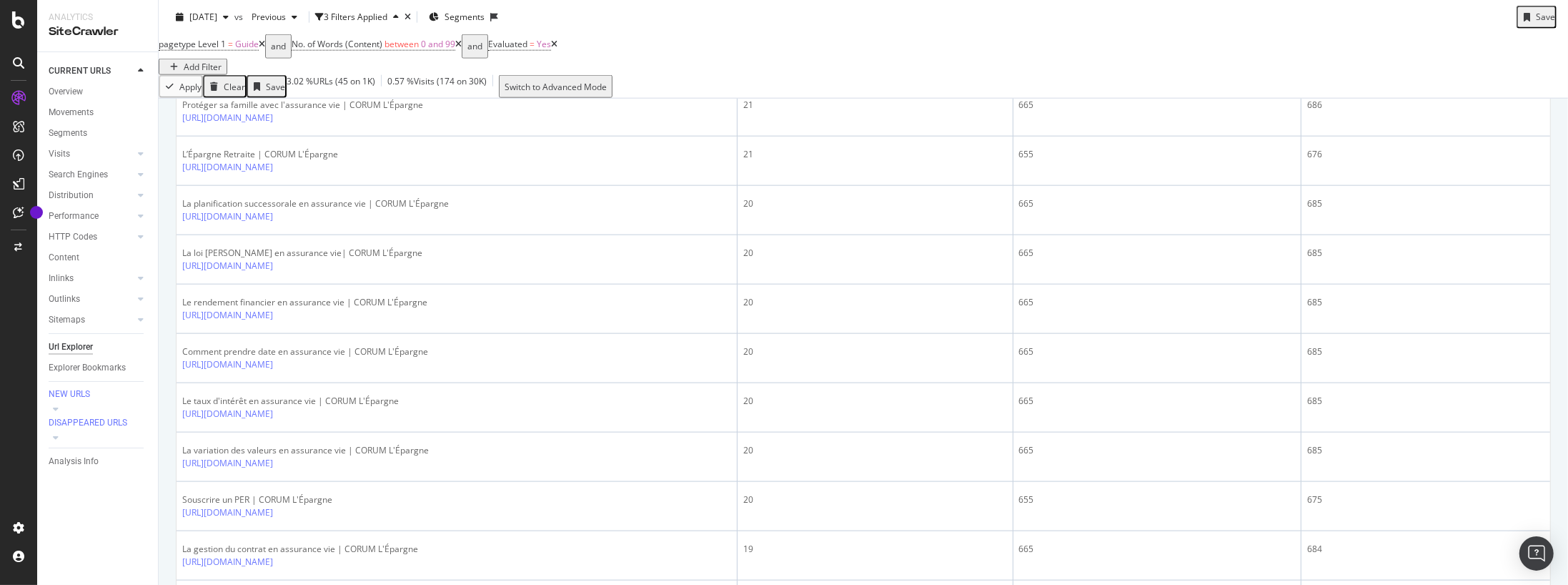
drag, startPoint x: 233, startPoint y: 255, endPoint x: 419, endPoint y: 362, distance: 214.6
click at [287, 73] on icon at bounding box center [283, 69] width 9 height 9
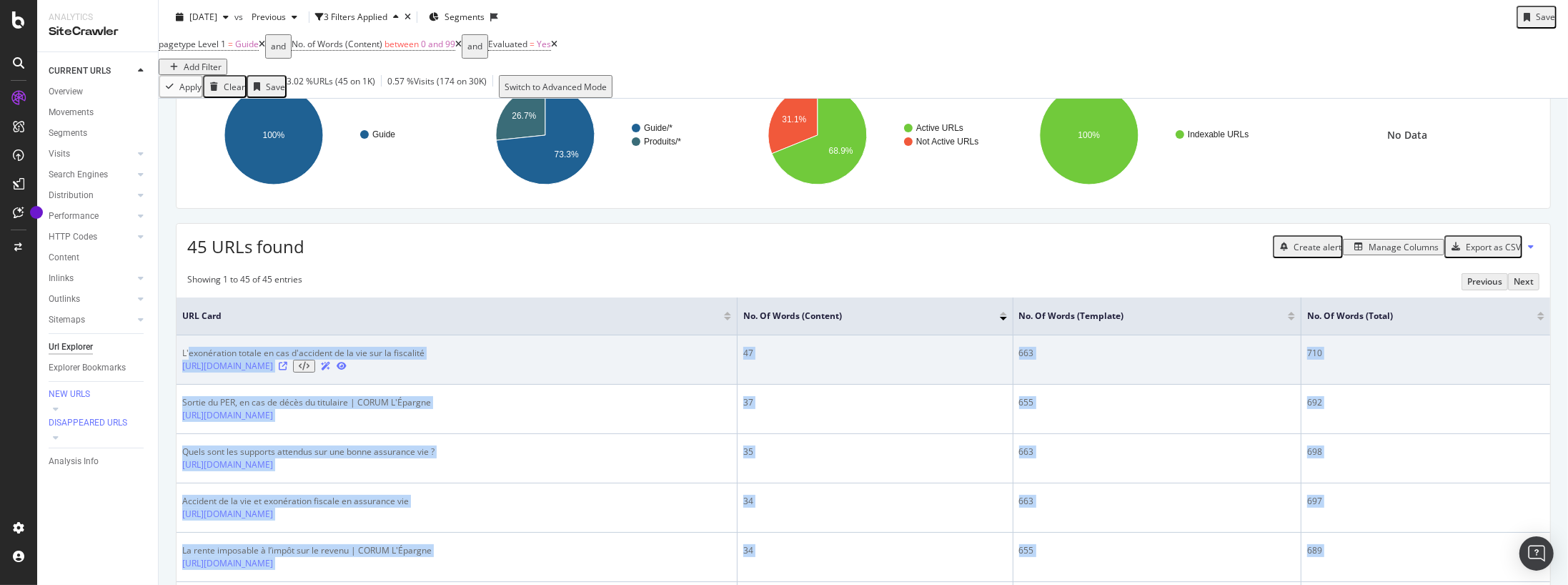
scroll to position [217, 0]
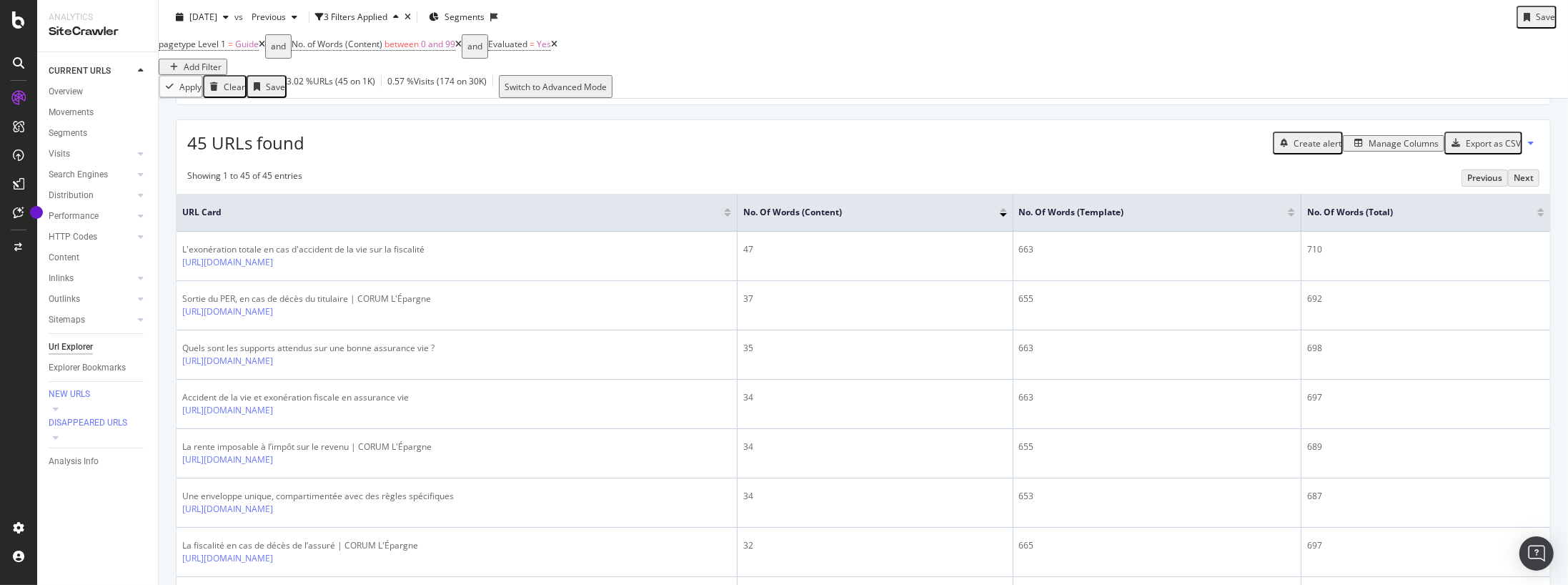
click at [234, 154] on span "45 URLs found" at bounding box center [246, 143] width 118 height 23
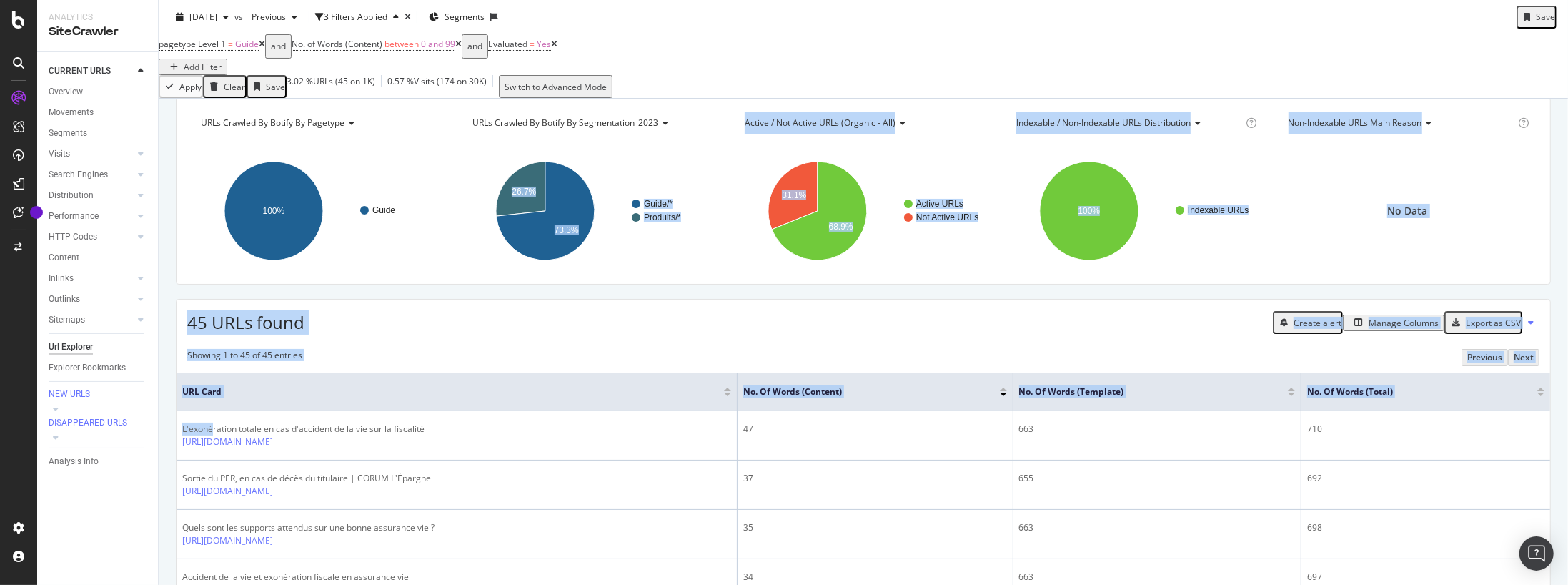
scroll to position [0, 0]
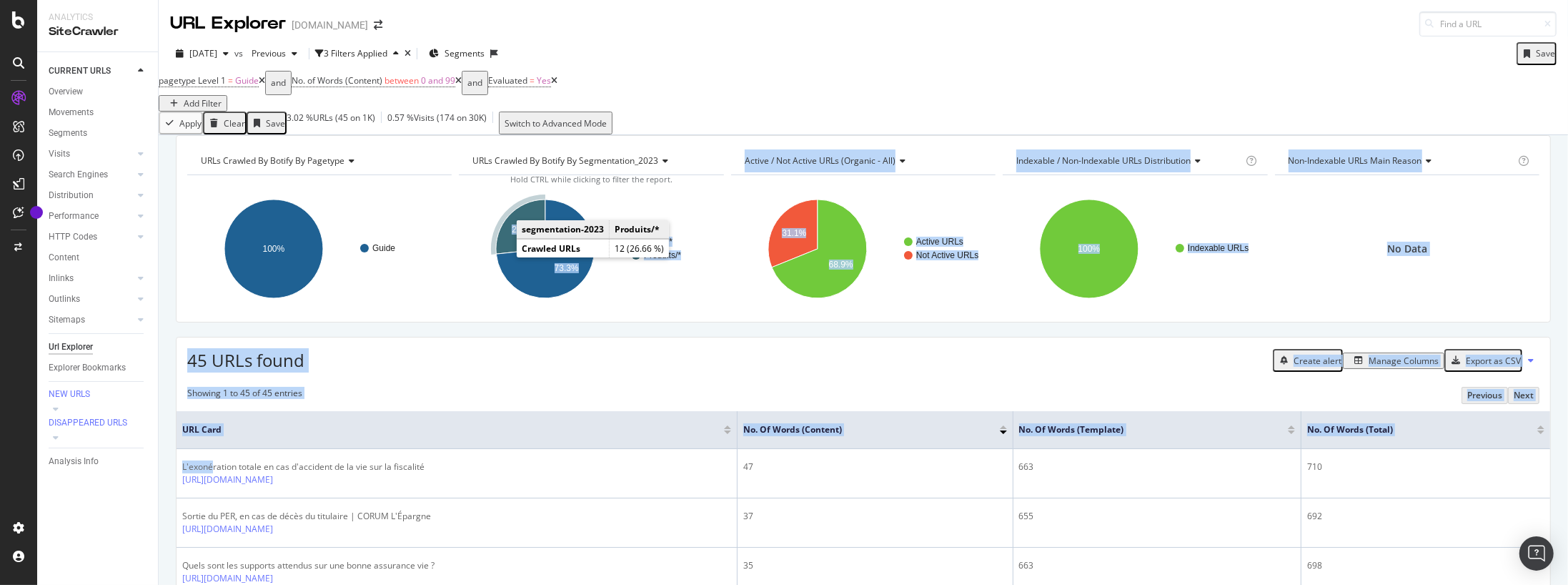
drag, startPoint x: 259, startPoint y: 262, endPoint x: 524, endPoint y: 264, distance: 265.0
click at [475, 372] on div "45 URLs found Create alert Manage Columns Export as CSV" at bounding box center [864, 354] width 1374 height 35
